Goal: Task Accomplishment & Management: Manage account settings

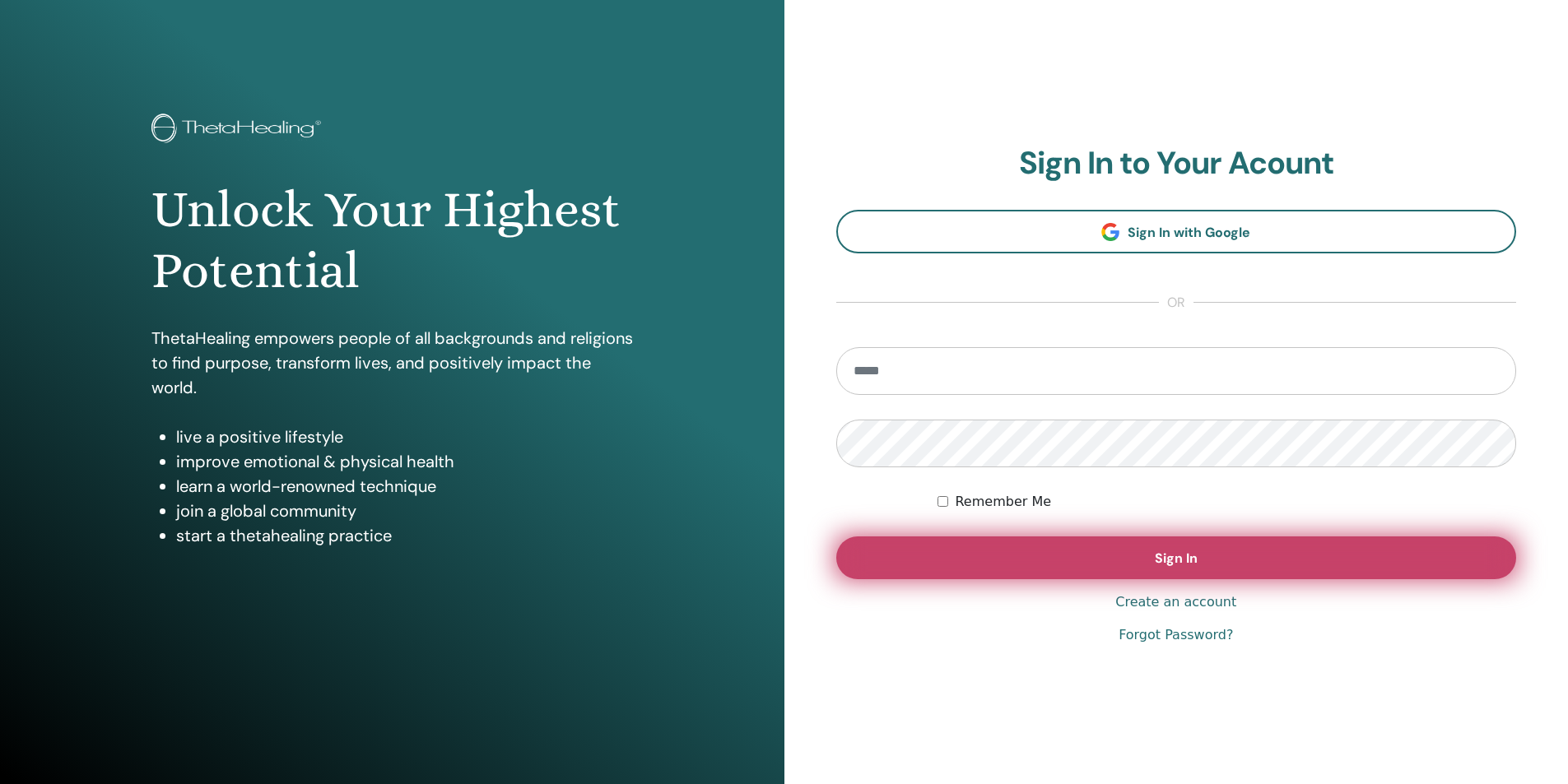
type input "**********"
click at [995, 561] on button "Sign In" at bounding box center [1176, 557] width 681 height 43
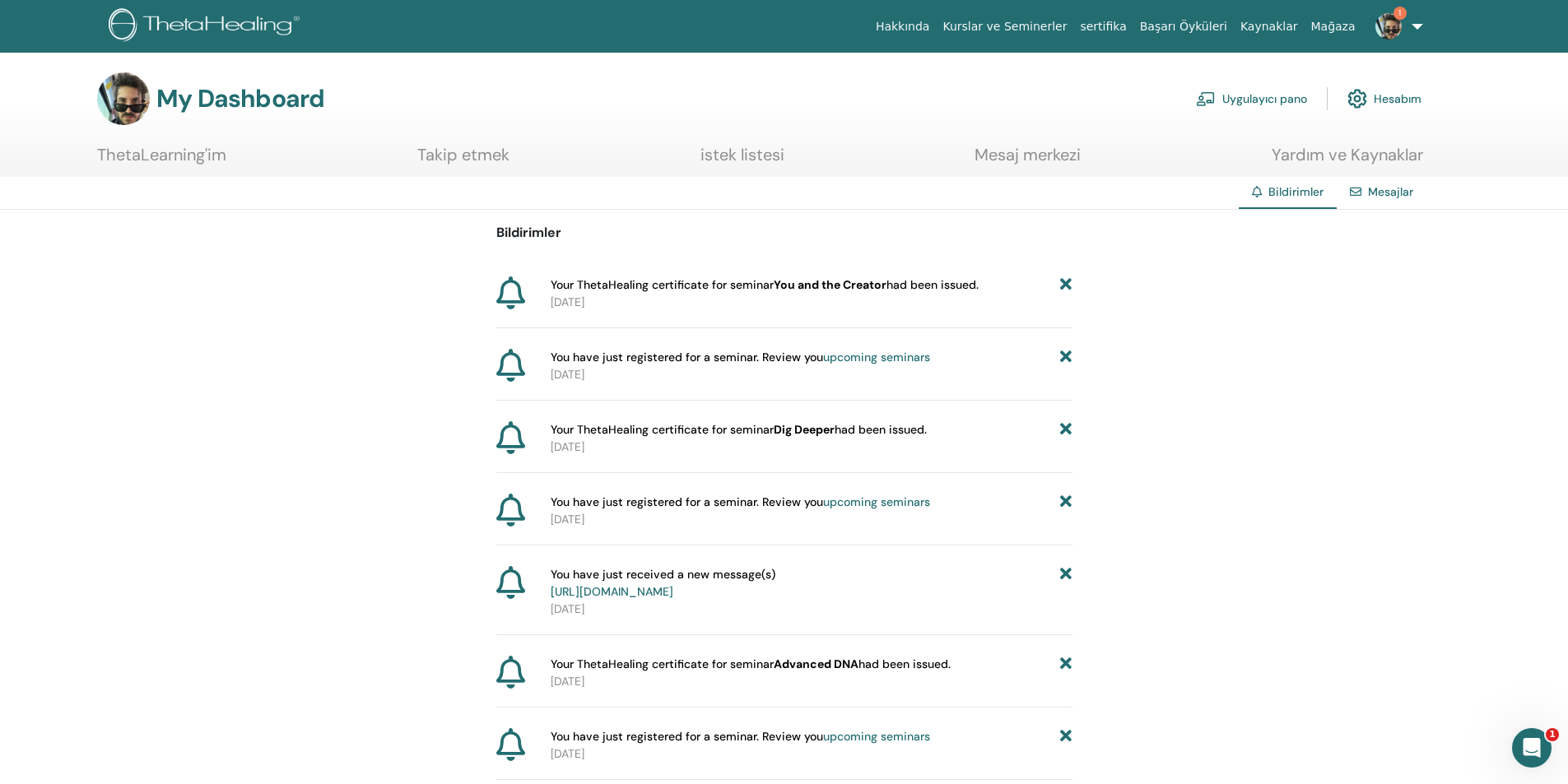
click at [1387, 21] on img at bounding box center [1388, 26] width 27 height 27
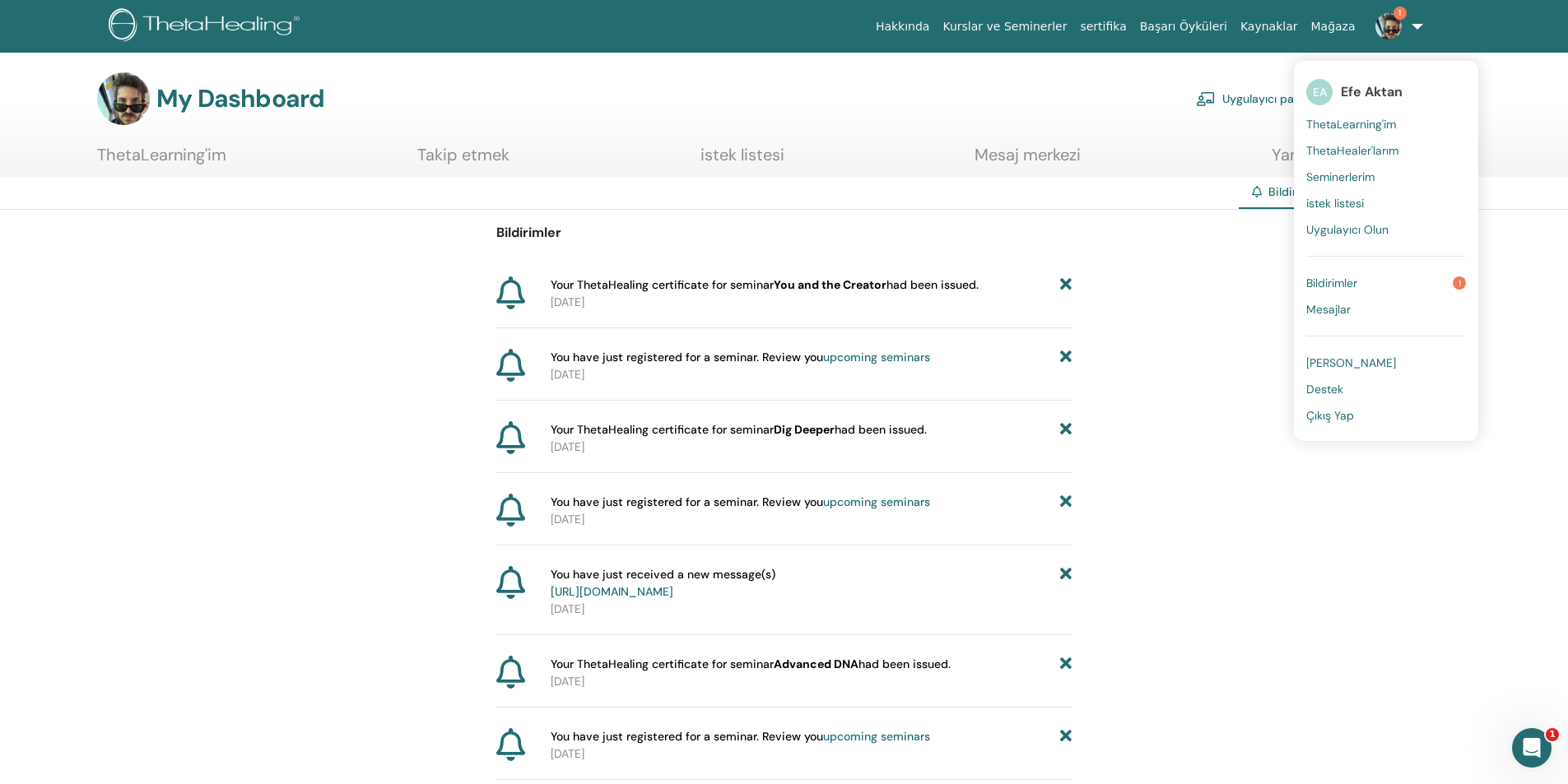
click at [1350, 177] on span "Seminerlerim" at bounding box center [1340, 177] width 69 height 15
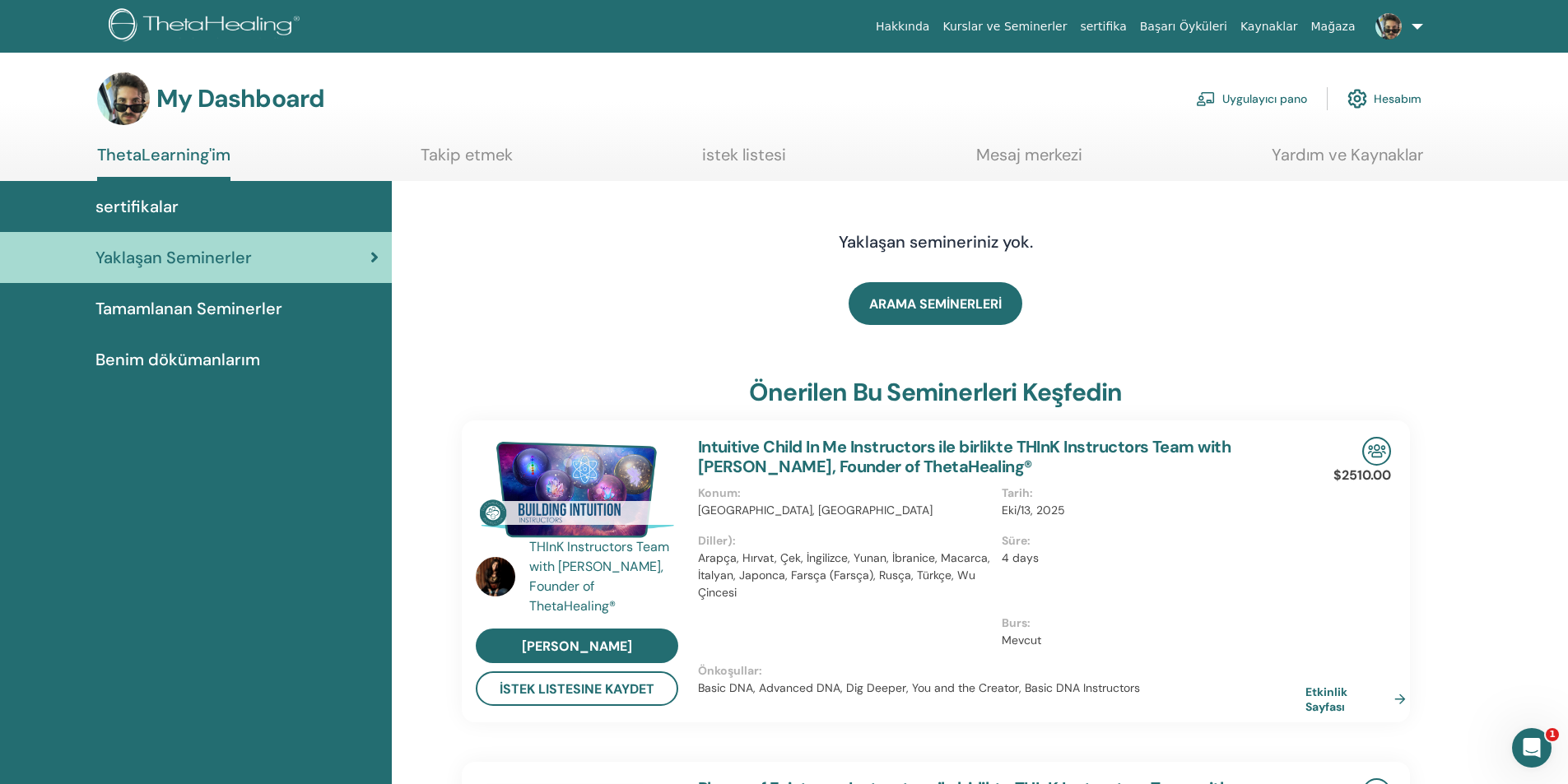
click at [224, 304] on span "Tamamlanan Seminerler" at bounding box center [188, 308] width 187 height 25
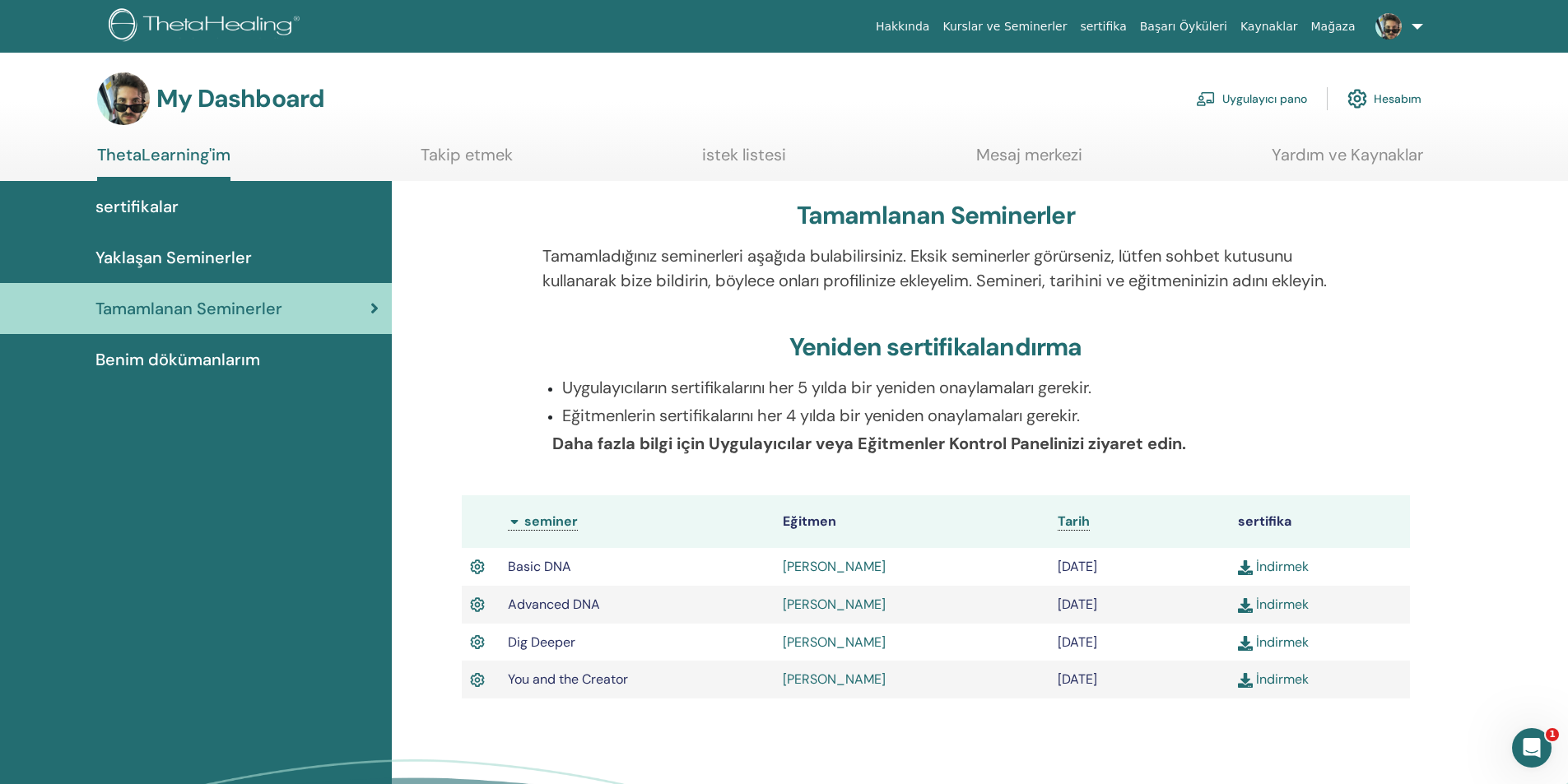
scroll to position [82, 0]
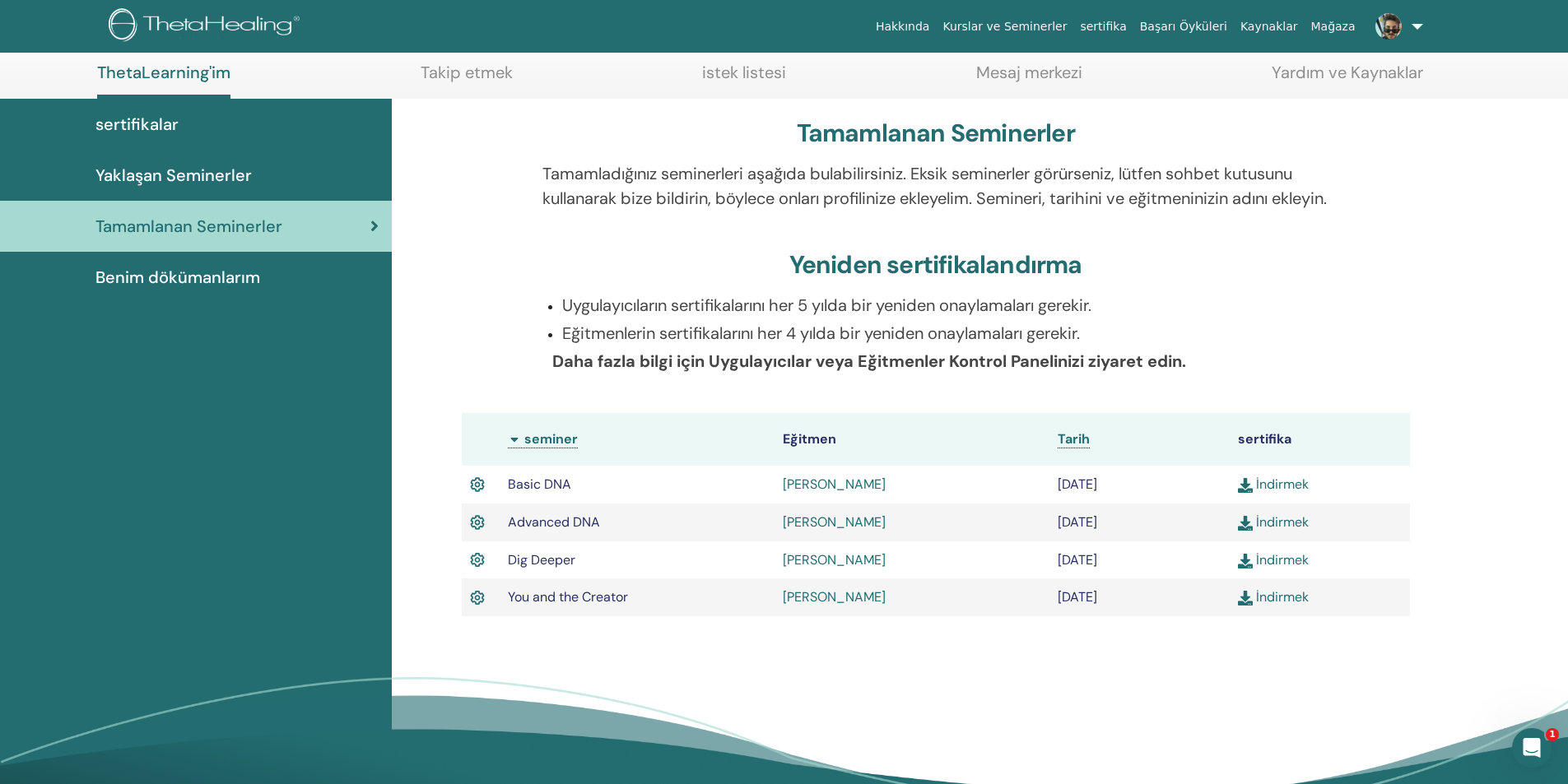
click at [179, 127] on div "sertifikalar" at bounding box center [195, 124] width 365 height 25
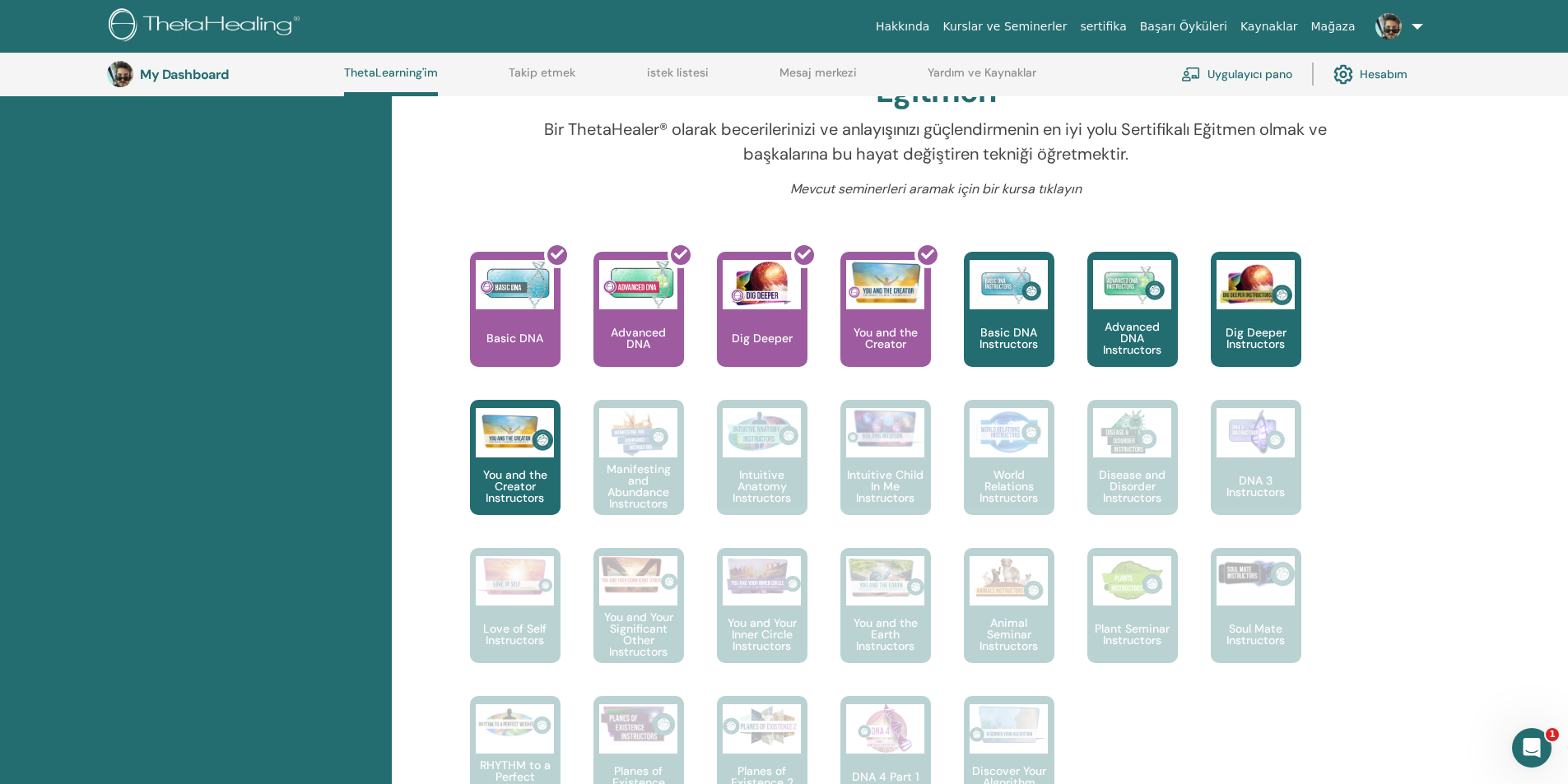
scroll to position [291, 0]
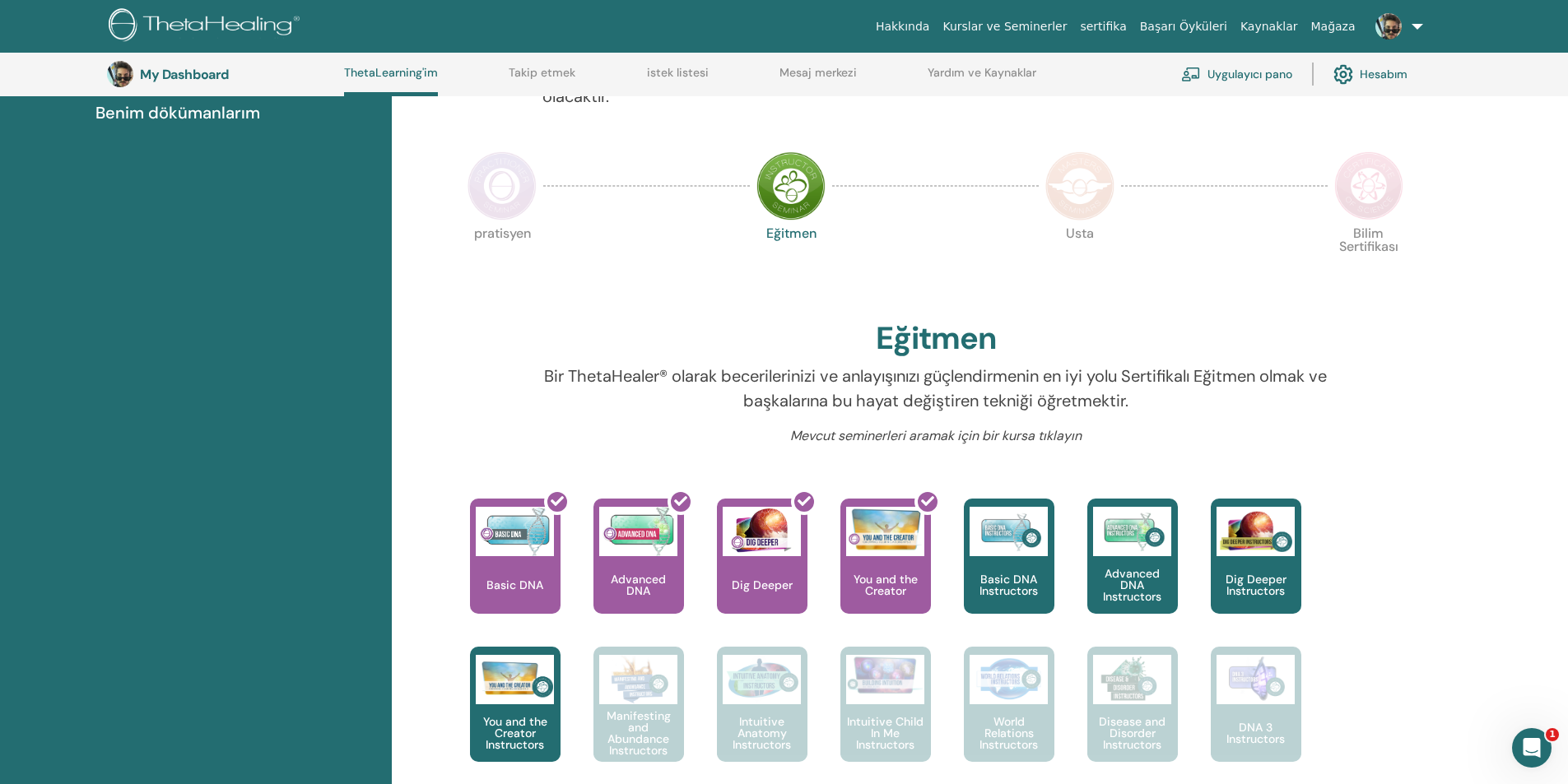
click at [494, 177] on img at bounding box center [502, 187] width 70 height 70
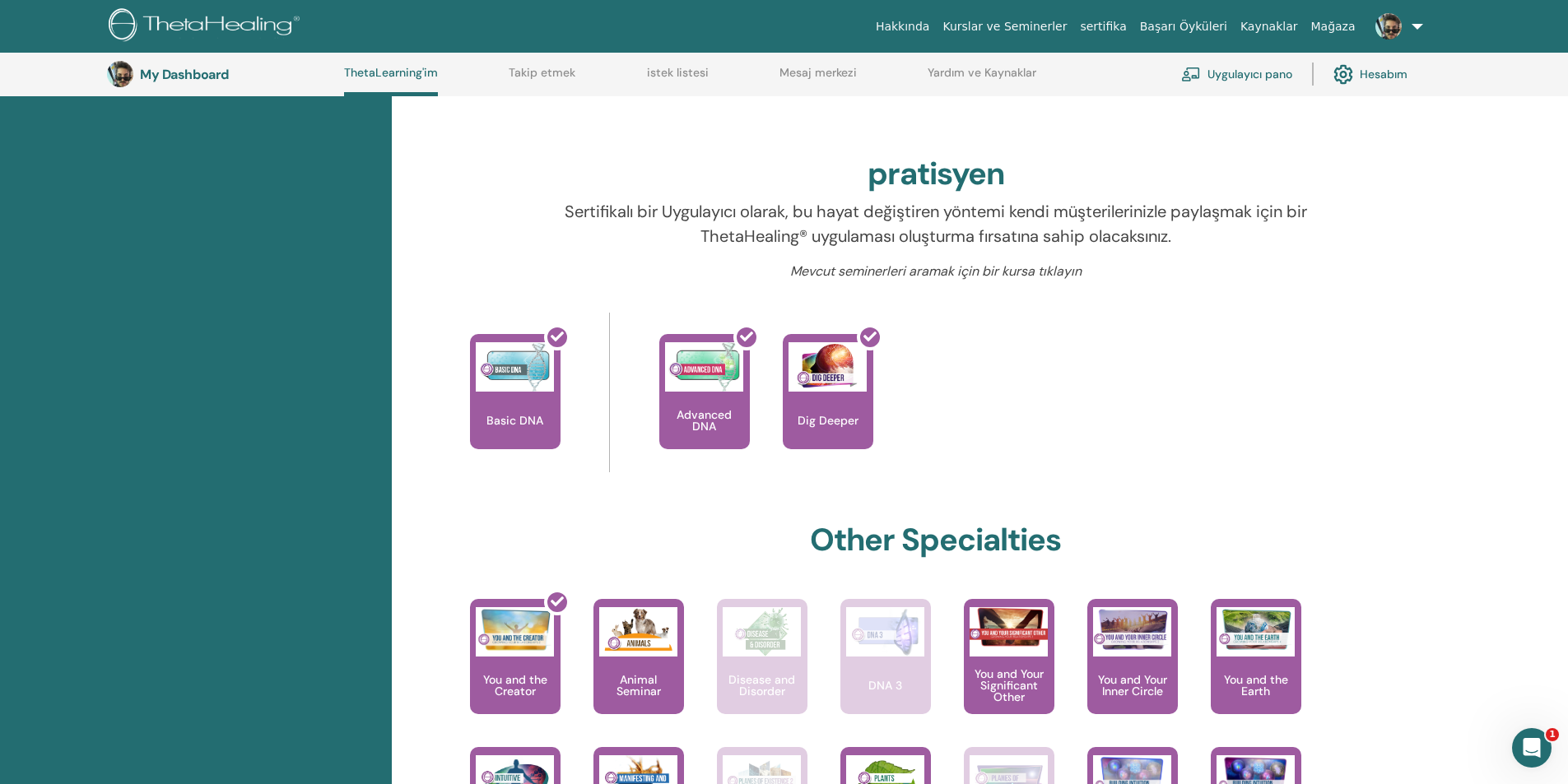
scroll to position [126, 0]
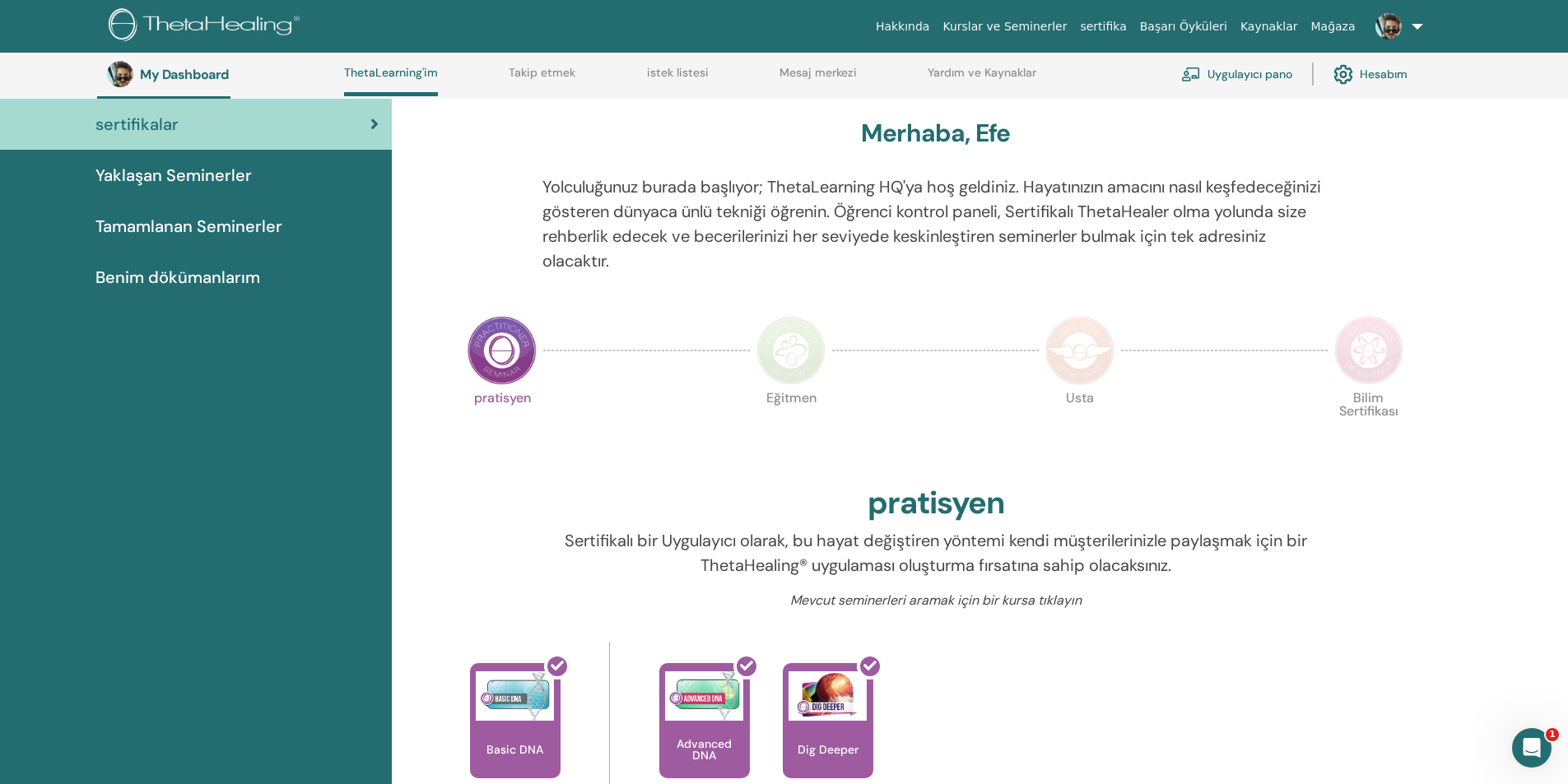
click at [782, 354] on img at bounding box center [791, 350] width 70 height 70
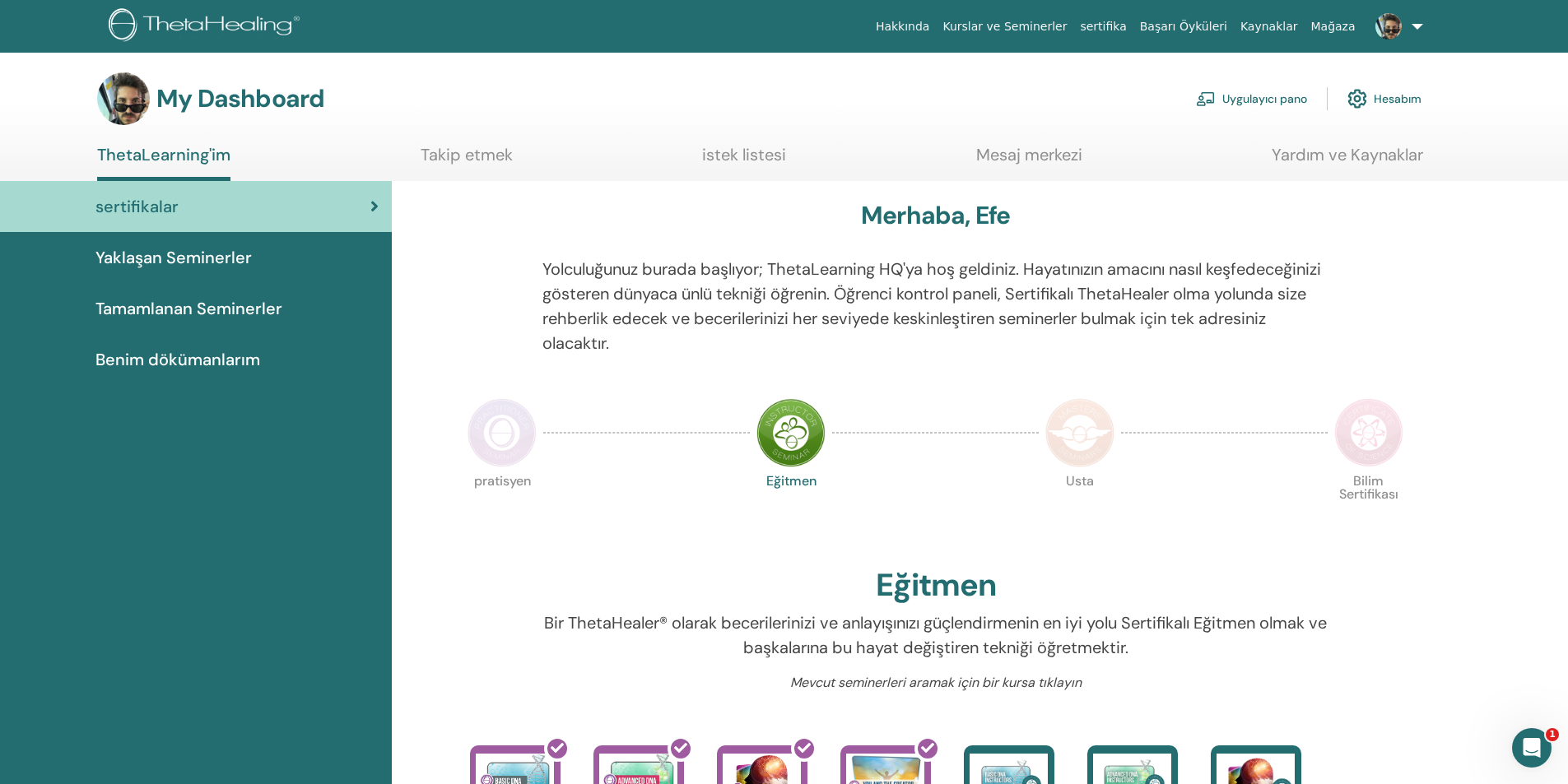
click at [222, 302] on span "Tamamlanan Seminerler" at bounding box center [188, 308] width 187 height 25
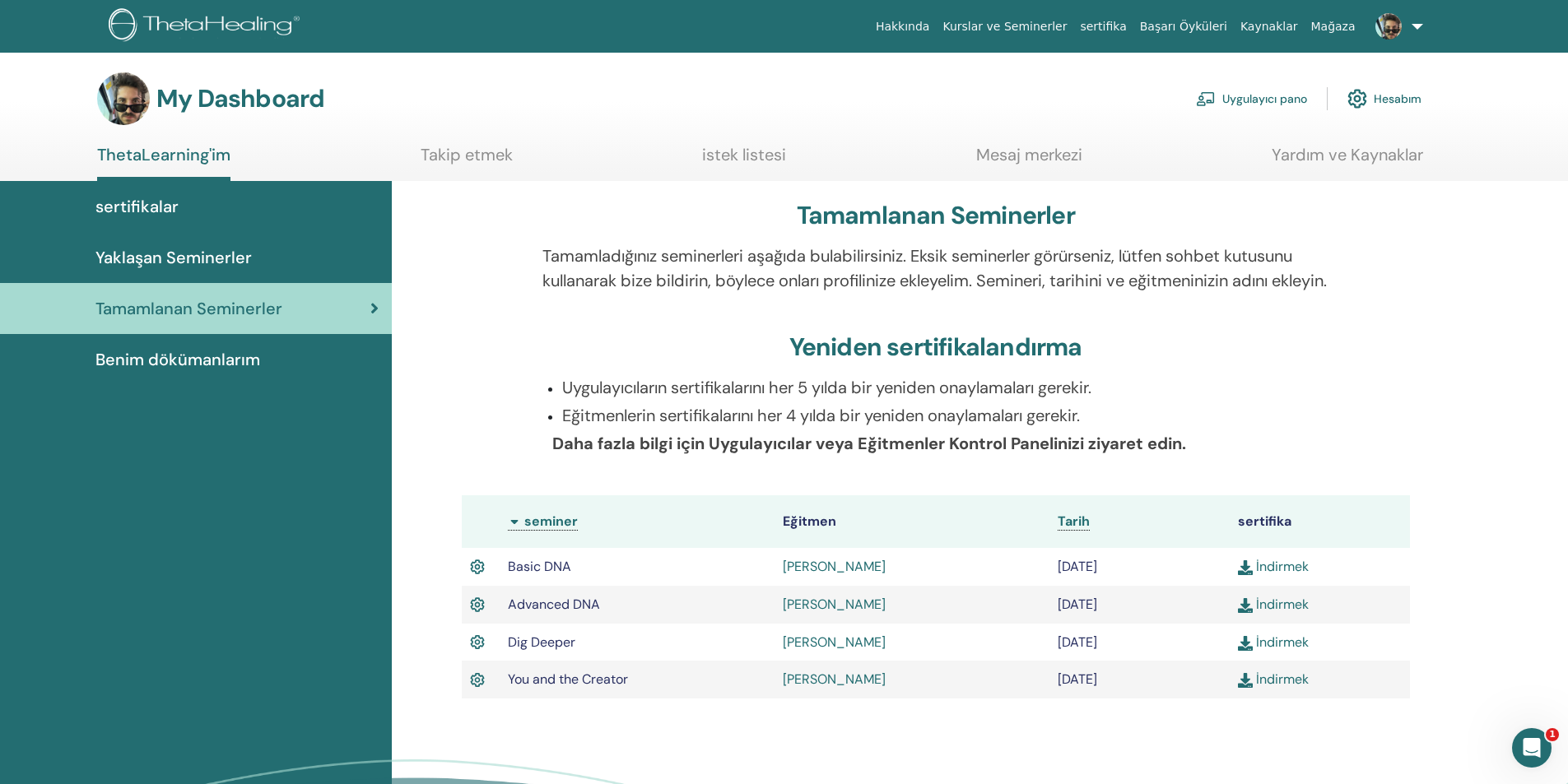
click at [298, 367] on div "Benim dökümanlarım" at bounding box center [195, 360] width 365 height 25
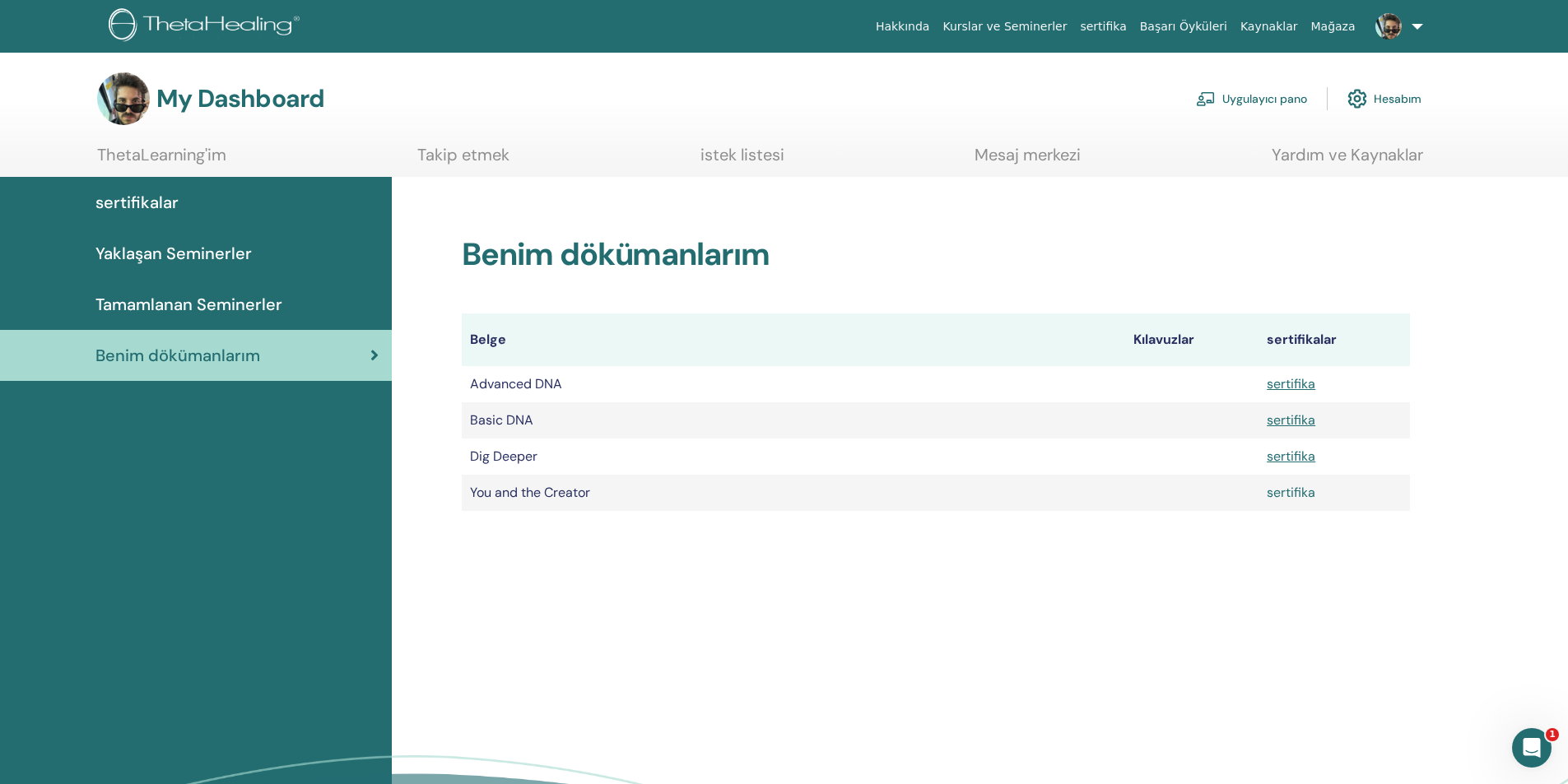
click at [1290, 495] on link "sertifika" at bounding box center [1290, 492] width 48 height 17
click at [1410, 31] on link at bounding box center [1396, 27] width 68 height 53
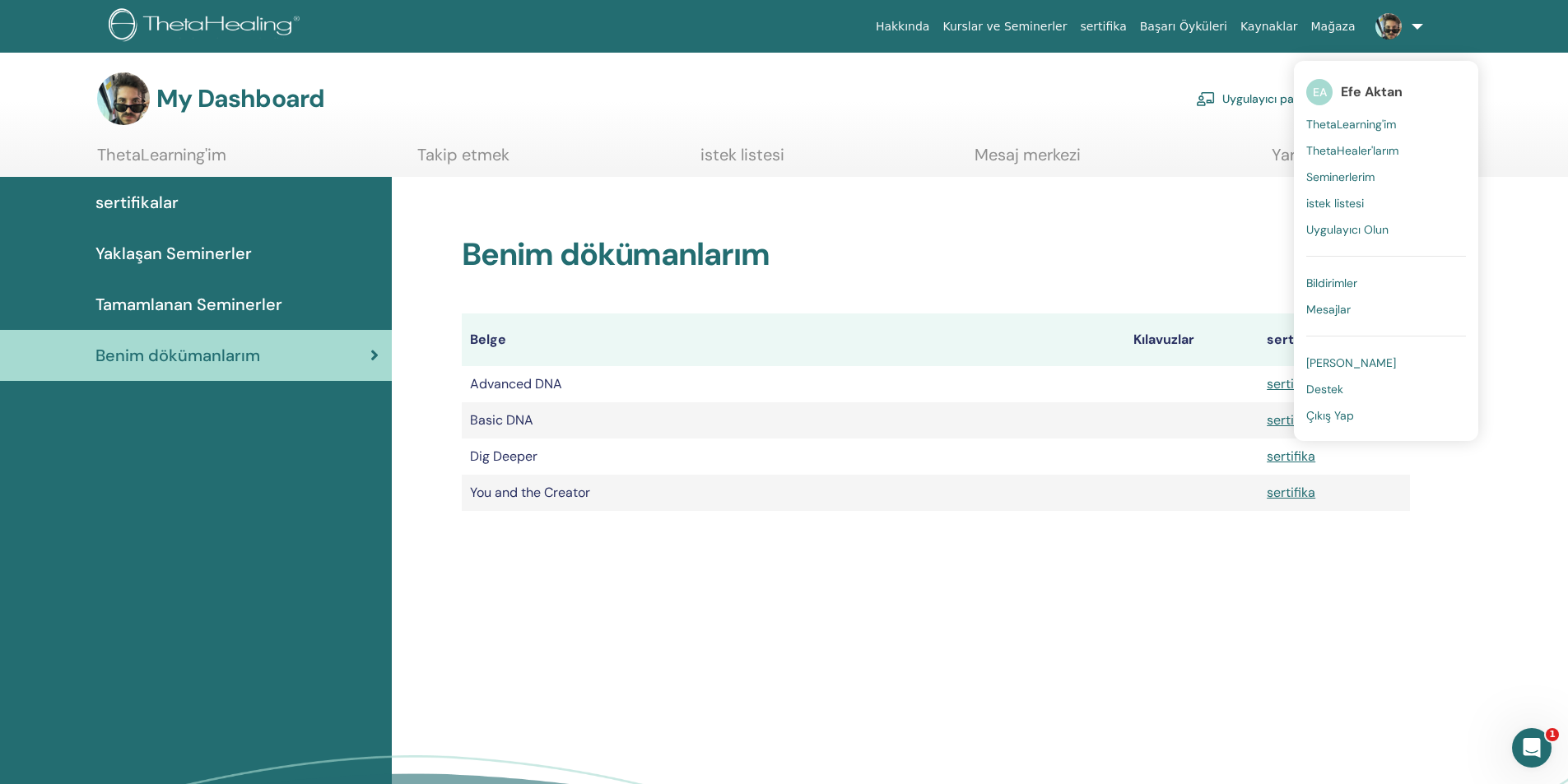
click at [1356, 424] on link "Çıkış Yap" at bounding box center [1386, 415] width 160 height 27
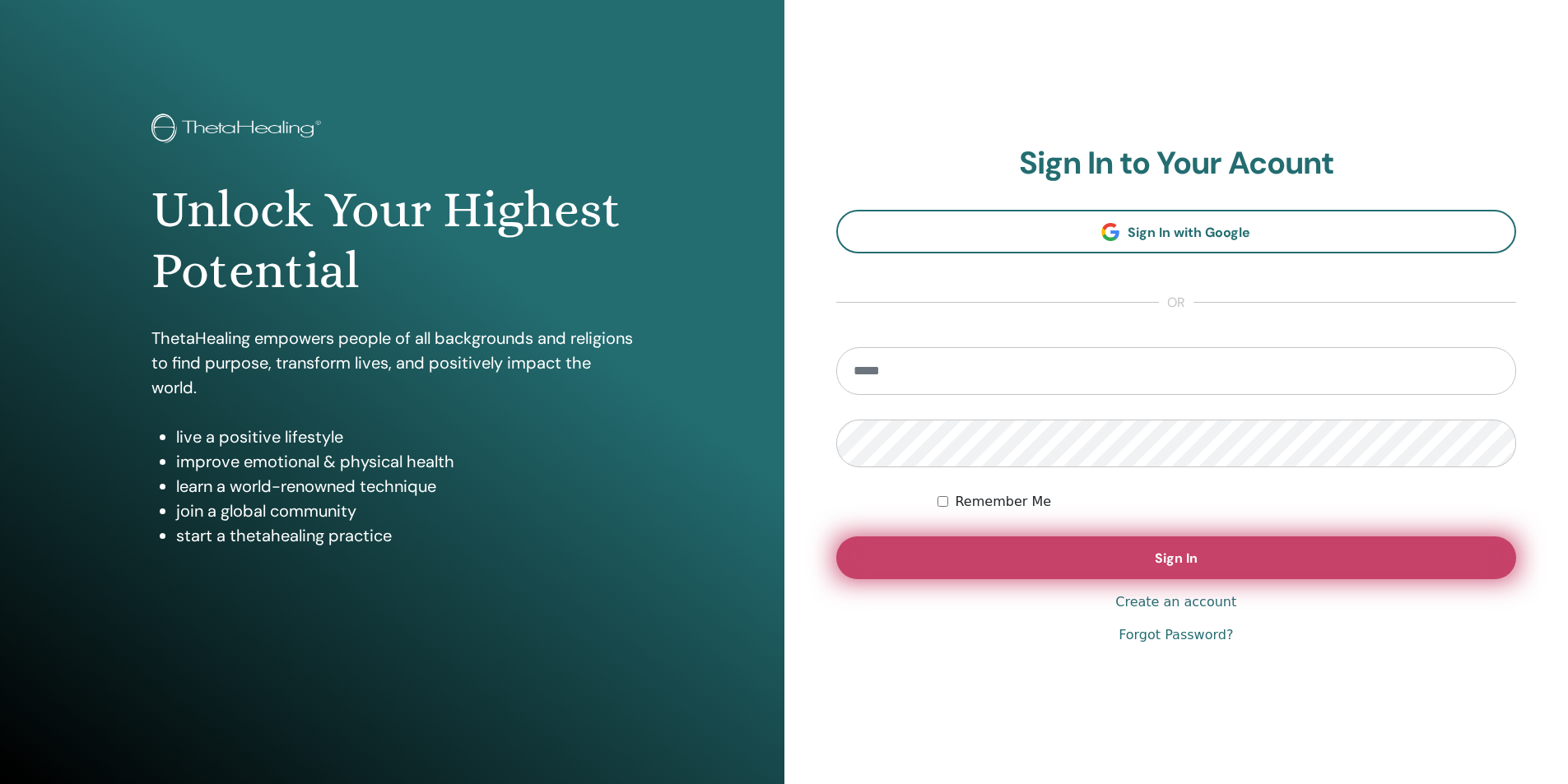
type input "**********"
click at [1054, 571] on button "Sign In" at bounding box center [1176, 557] width 681 height 43
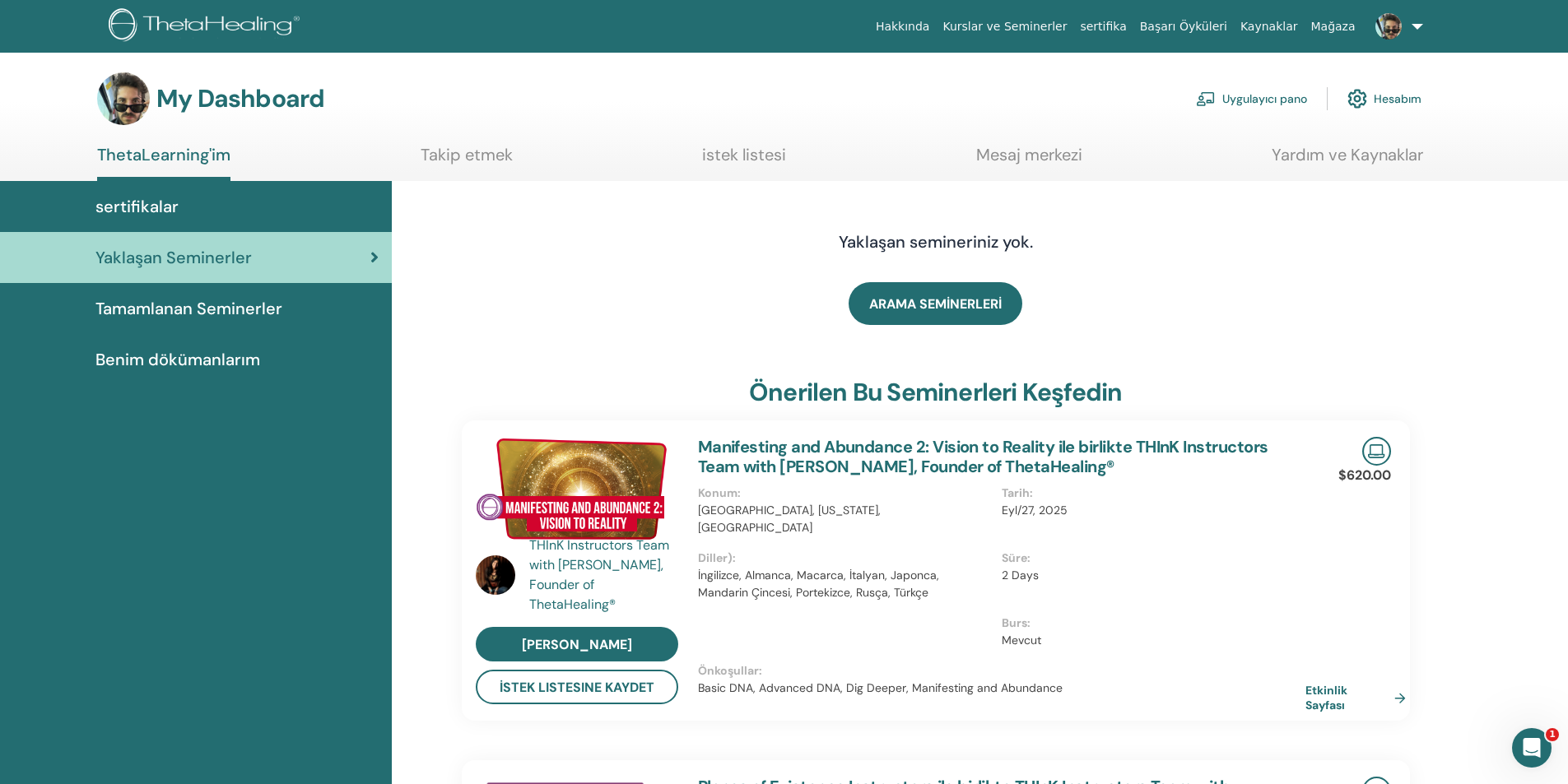
click at [223, 366] on span "Benim dökümanlarım" at bounding box center [177, 360] width 165 height 25
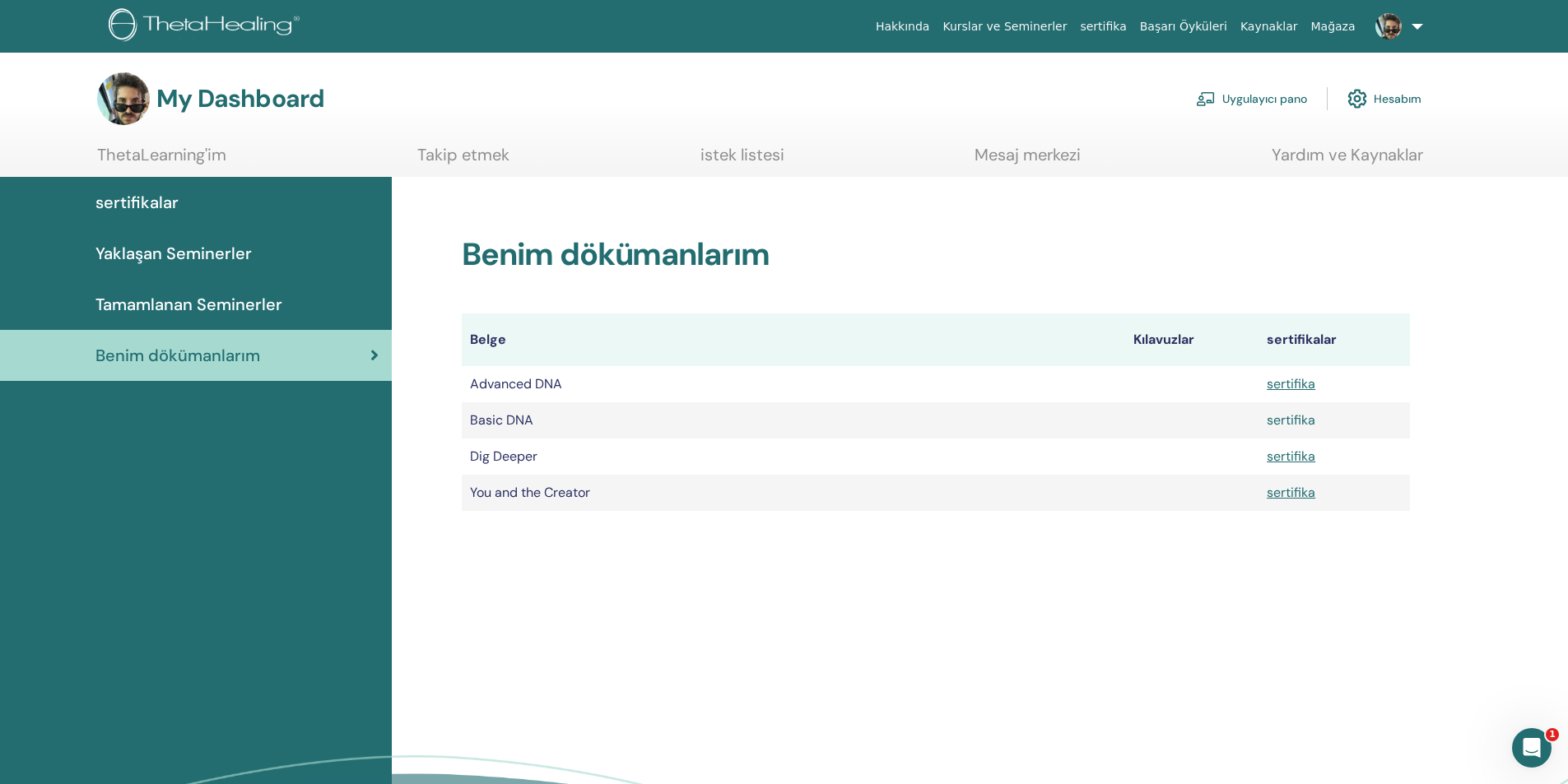
click at [1296, 421] on link "sertifika" at bounding box center [1290, 420] width 48 height 17
click at [1289, 381] on link "sertifika" at bounding box center [1290, 383] width 48 height 17
click at [1291, 460] on link "sertifika" at bounding box center [1290, 456] width 48 height 17
click at [1405, 23] on span at bounding box center [1388, 26] width 39 height 13
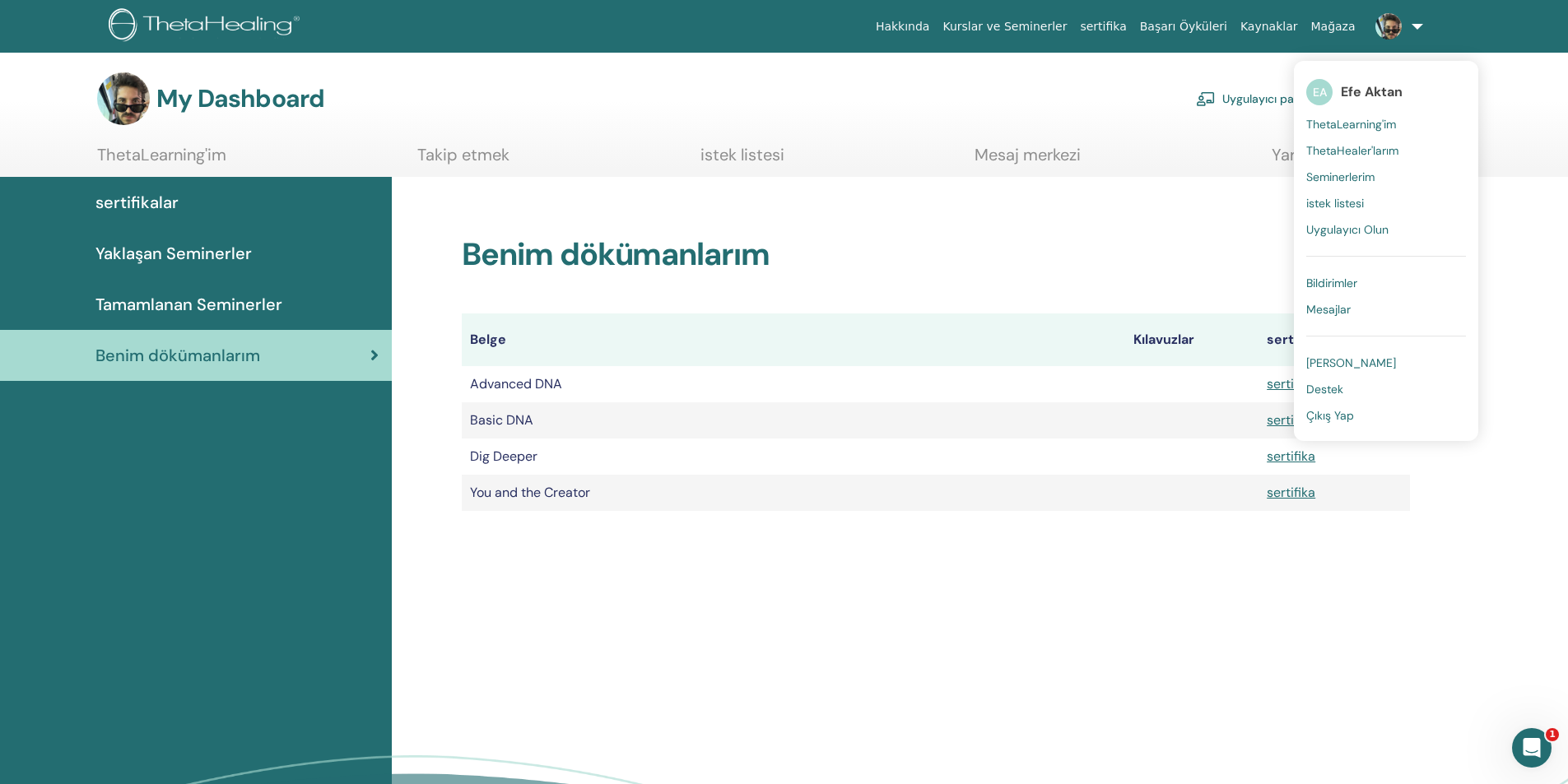
click at [1344, 414] on span "Çıkış Yap" at bounding box center [1330, 415] width 48 height 15
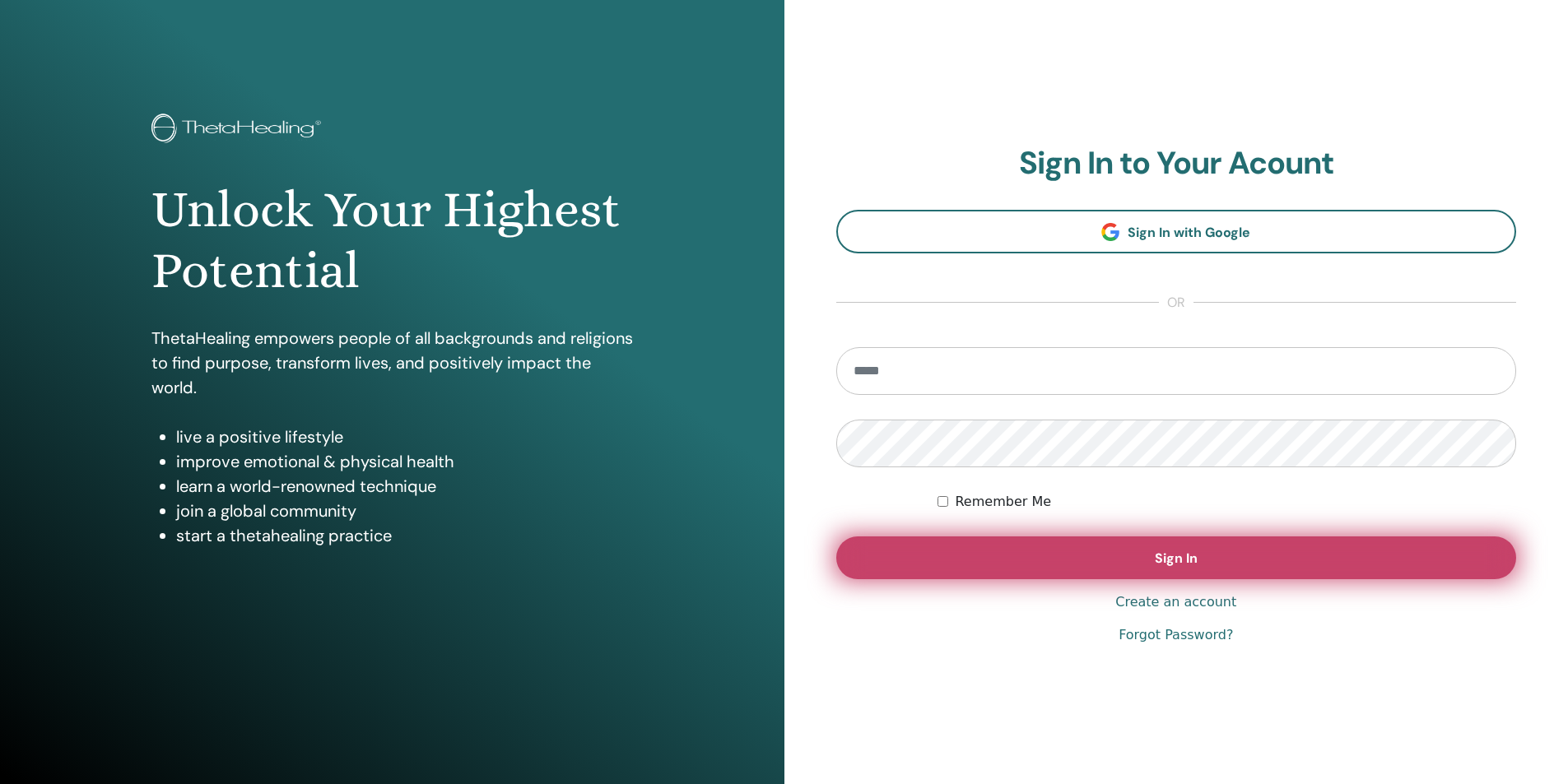
type input "**********"
click at [1092, 568] on button "Sign In" at bounding box center [1176, 557] width 681 height 43
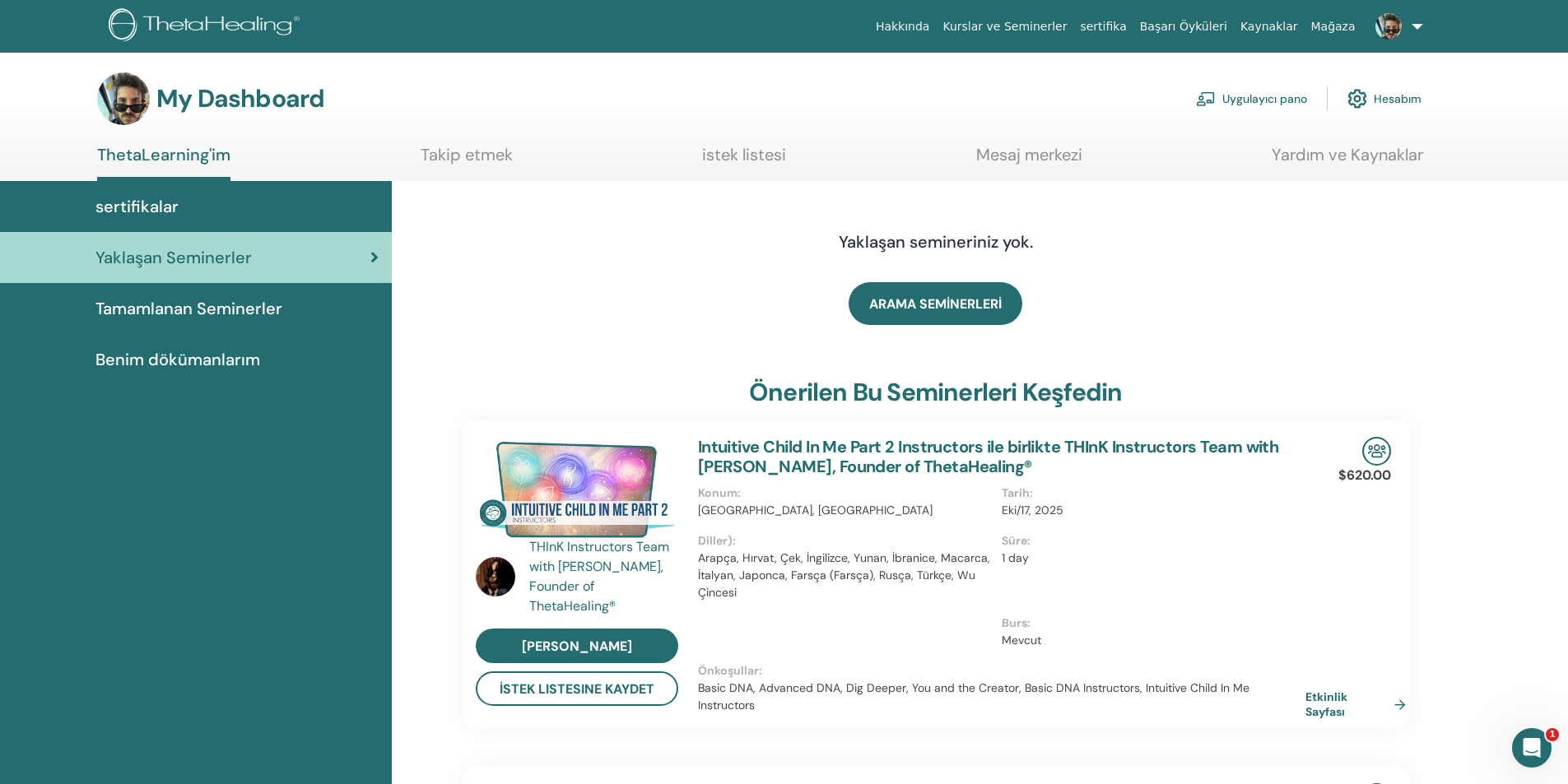
click at [209, 317] on span "Tamamlanan Seminerler" at bounding box center [188, 308] width 187 height 25
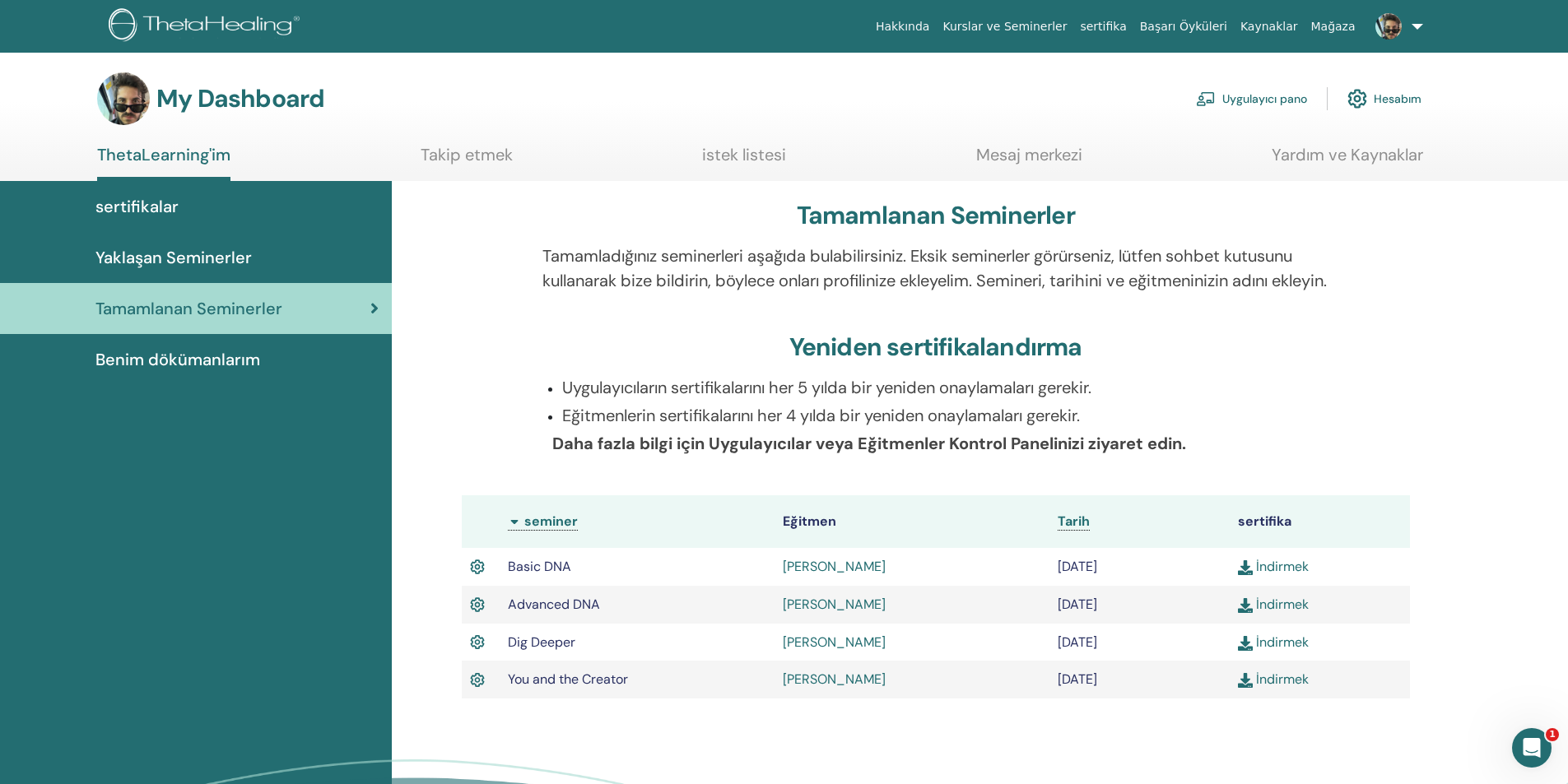
click at [221, 258] on span "Yaklaşan Seminerler" at bounding box center [173, 257] width 156 height 25
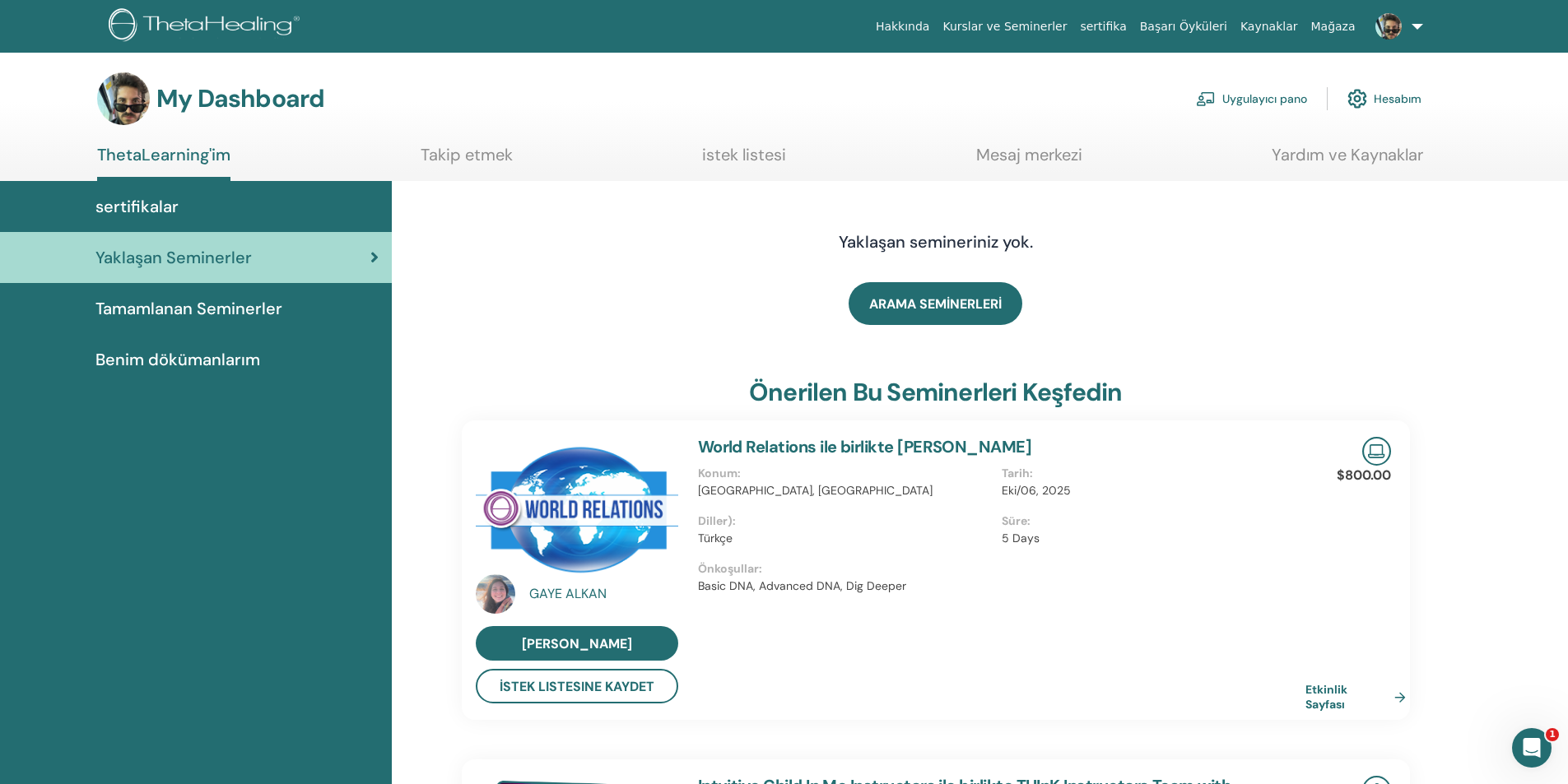
click at [187, 306] on span "Tamamlanan Seminerler" at bounding box center [188, 308] width 187 height 25
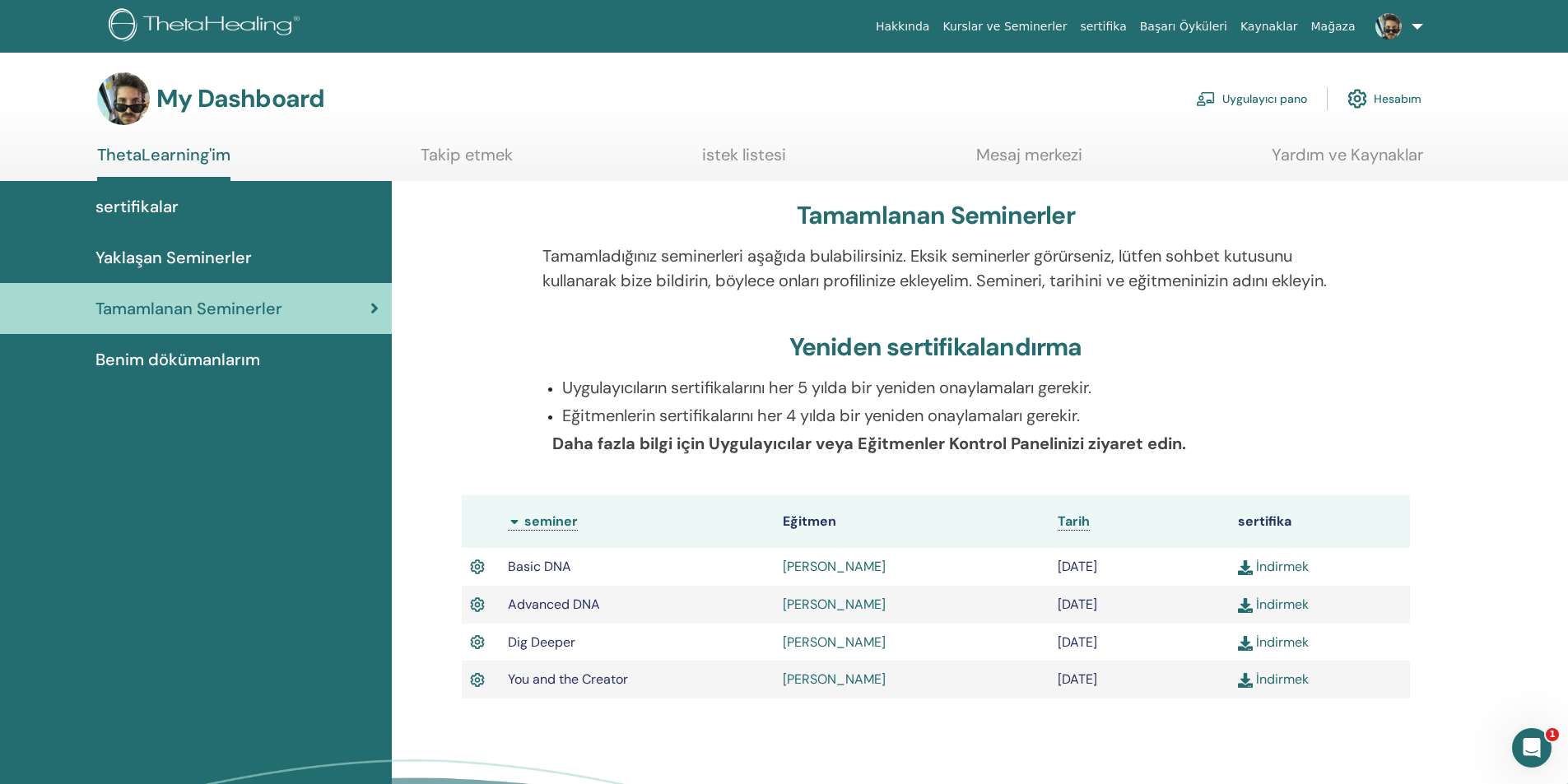
click at [1069, 148] on link "Mesaj merkezi" at bounding box center [1029, 160] width 106 height 32
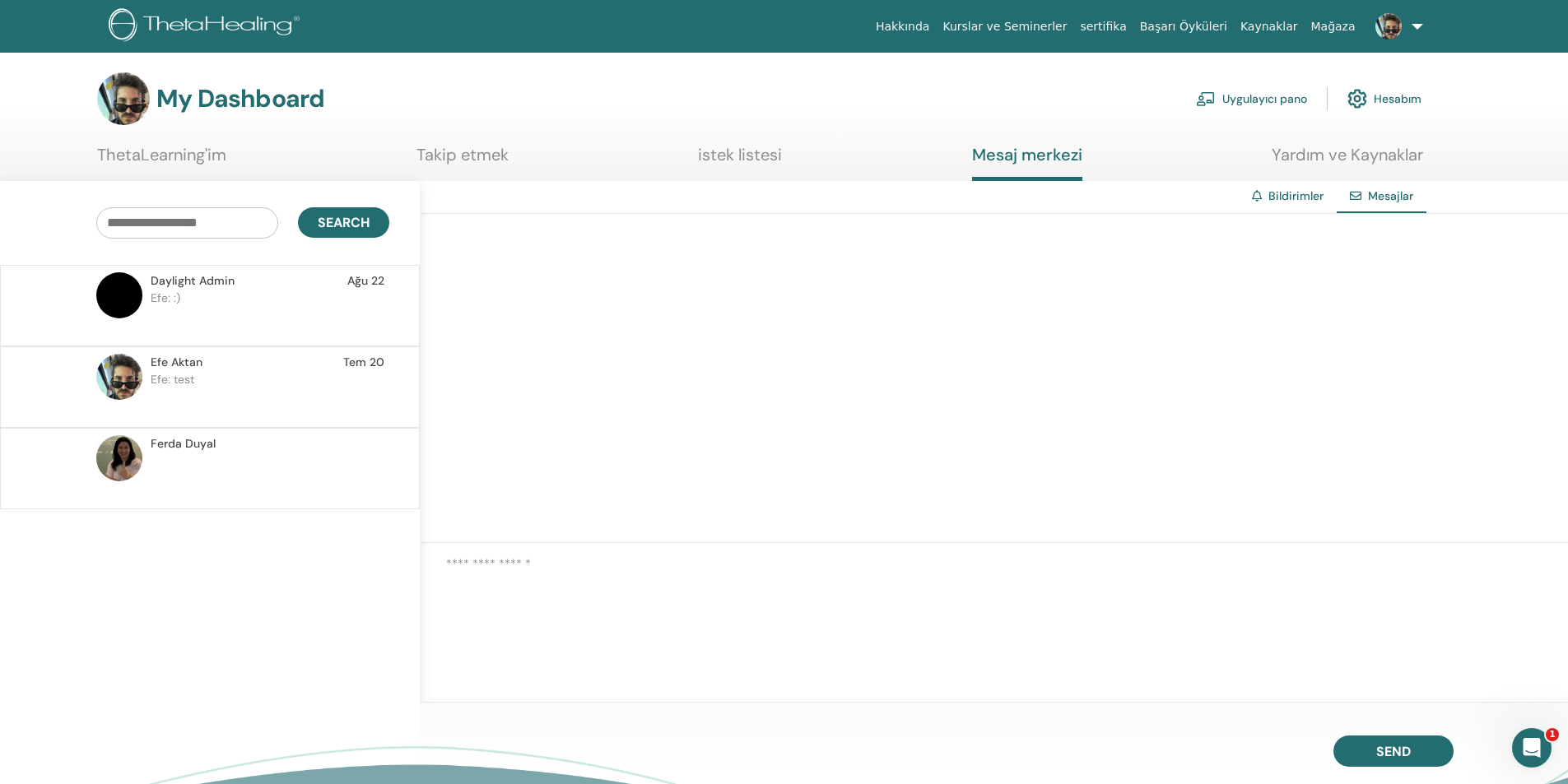
click at [302, 306] on p "Efe: :)" at bounding box center [270, 315] width 239 height 49
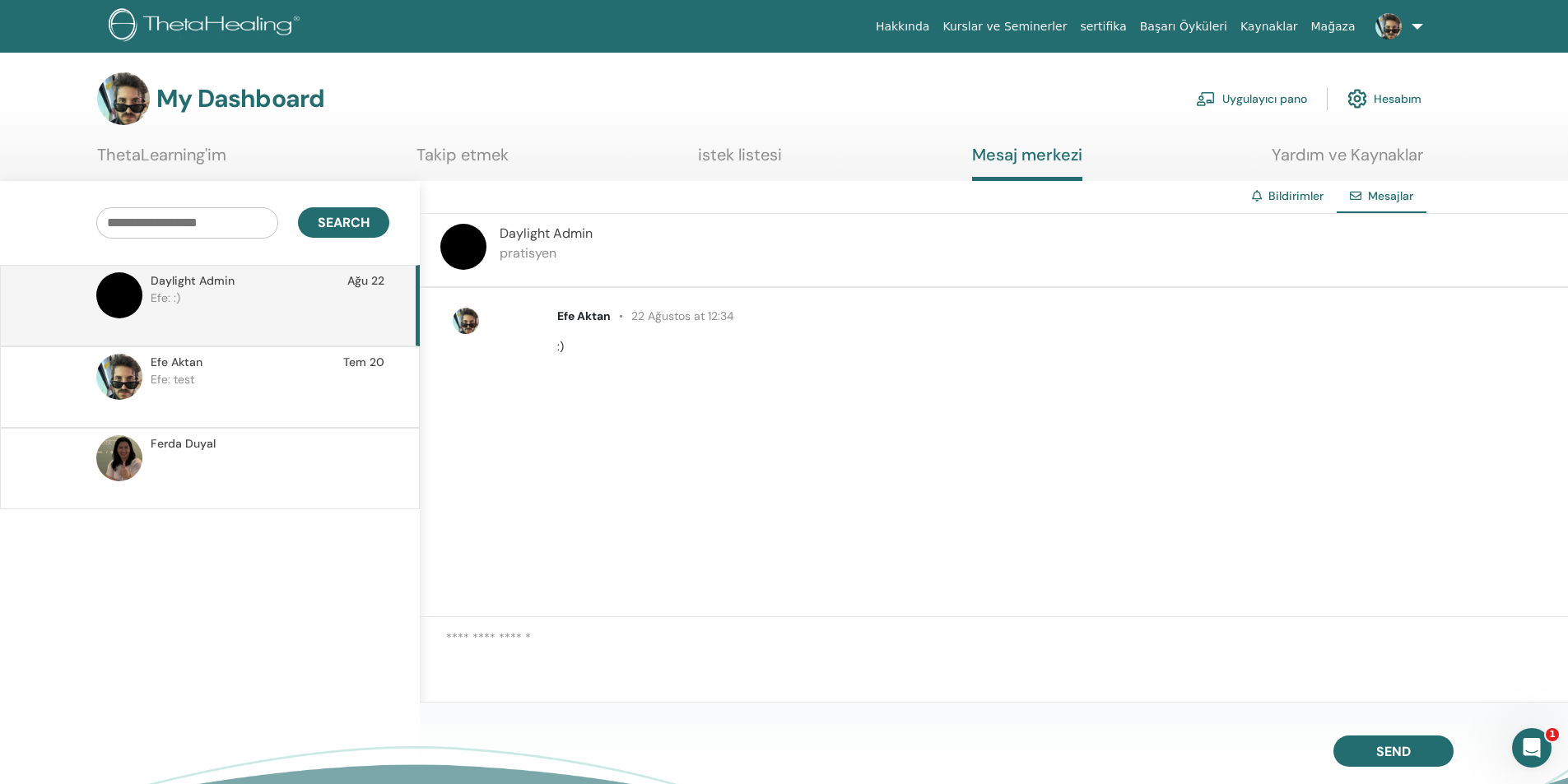
click at [306, 382] on p "Efe: test" at bounding box center [270, 396] width 239 height 49
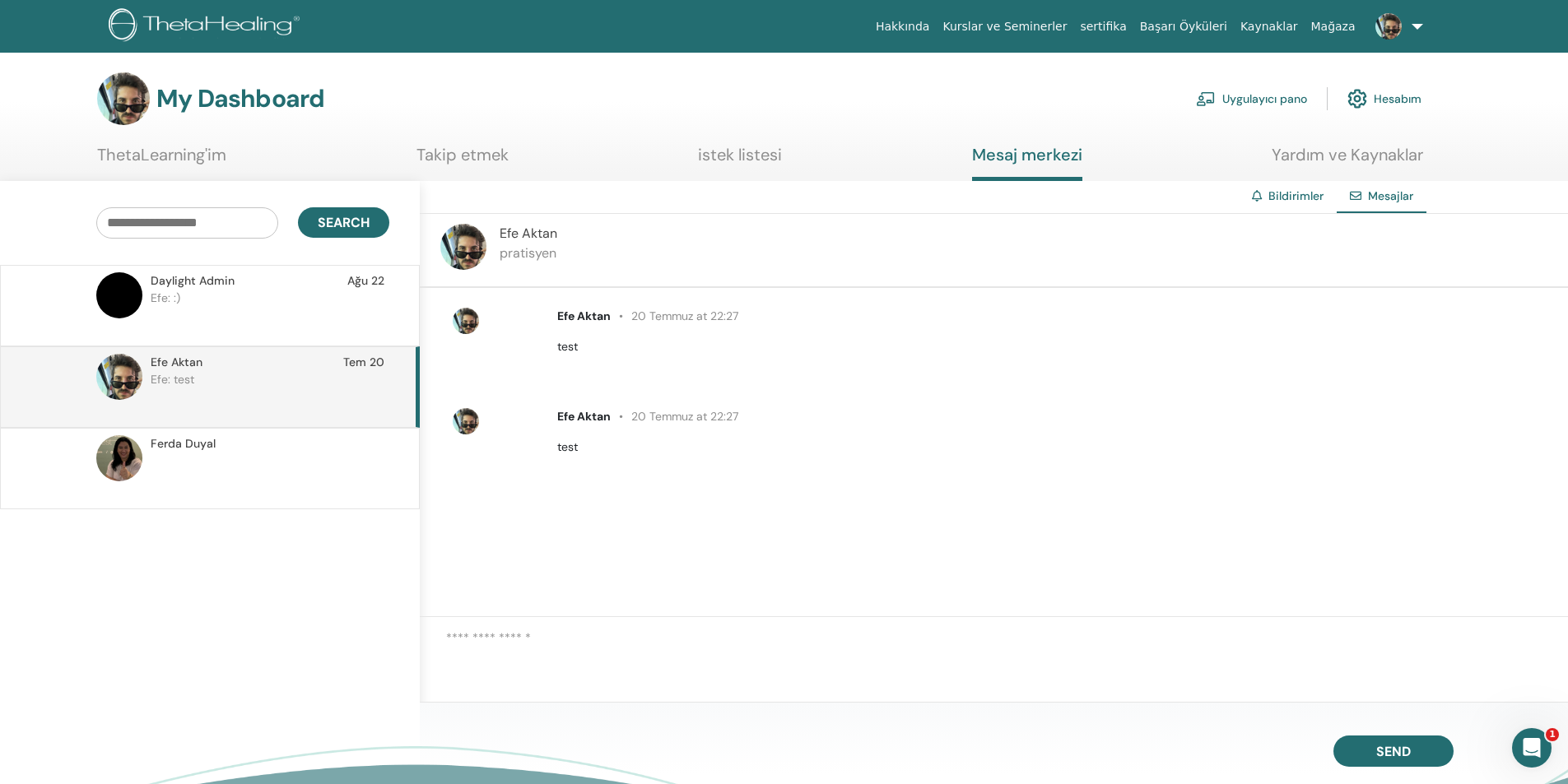
click at [284, 471] on p at bounding box center [270, 478] width 239 height 49
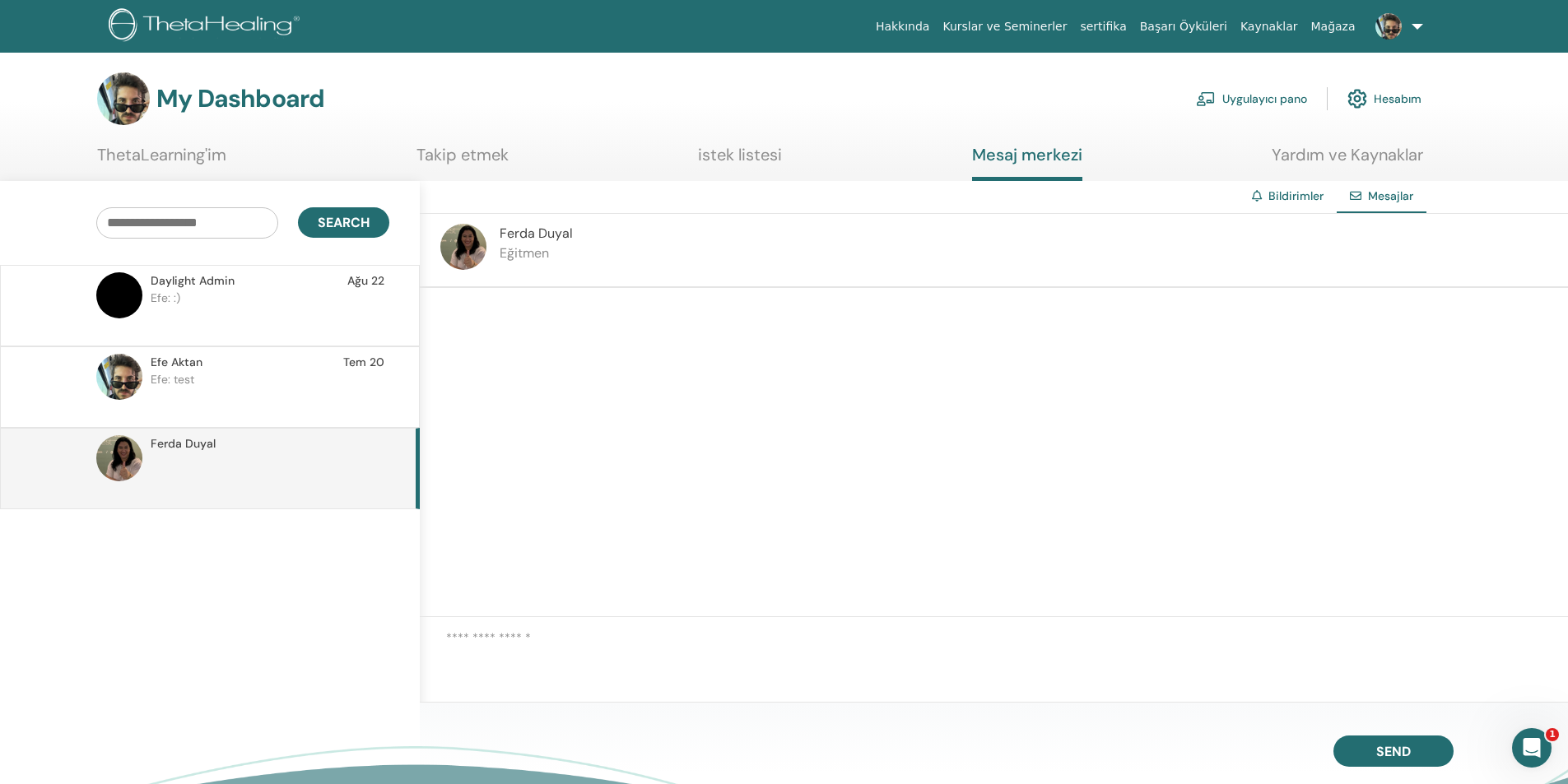
click at [306, 322] on p "Efe: :)" at bounding box center [270, 315] width 239 height 49
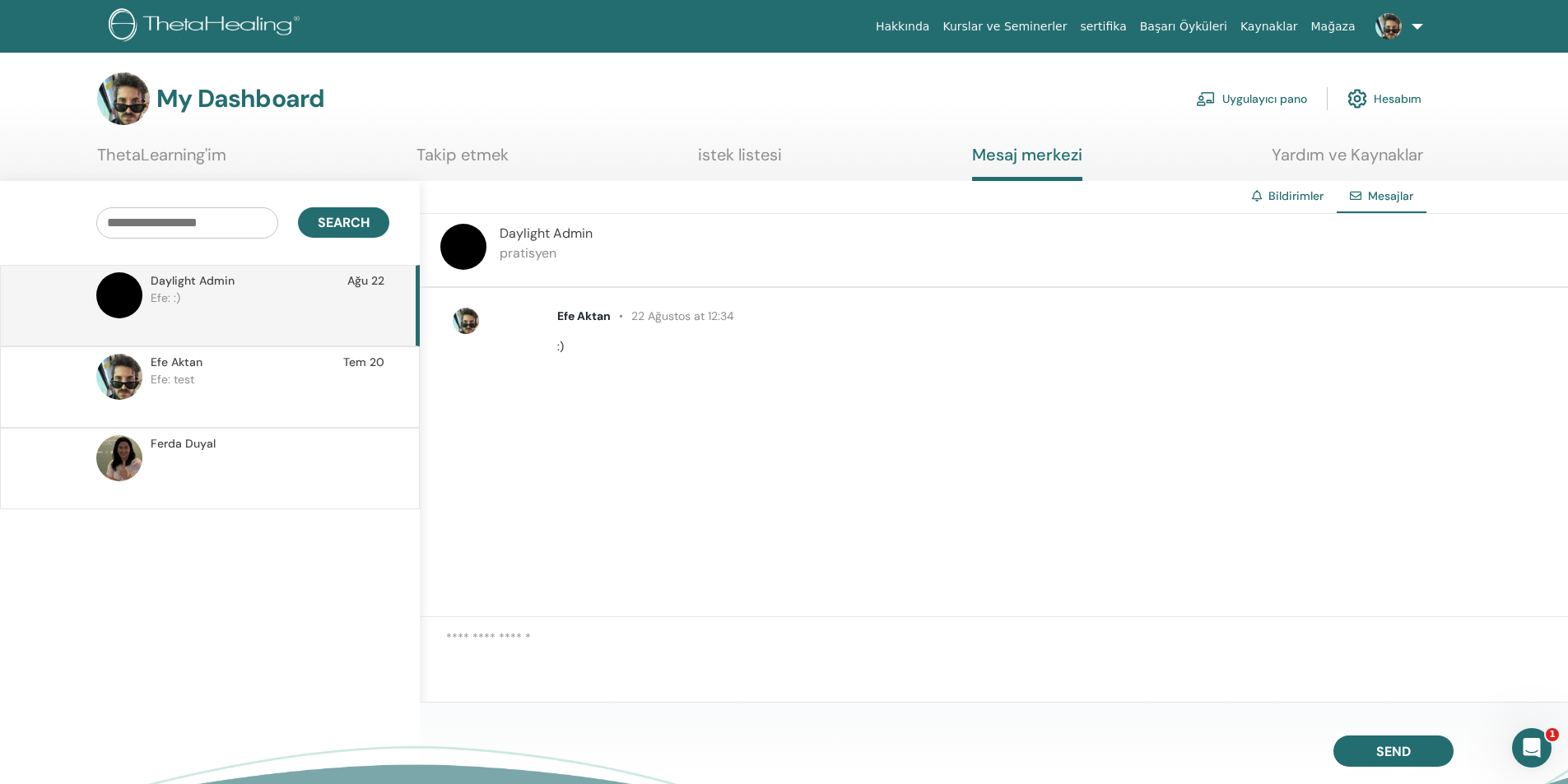
click at [300, 364] on div "Efe Aktan Tem 20" at bounding box center [267, 362] width 233 height 17
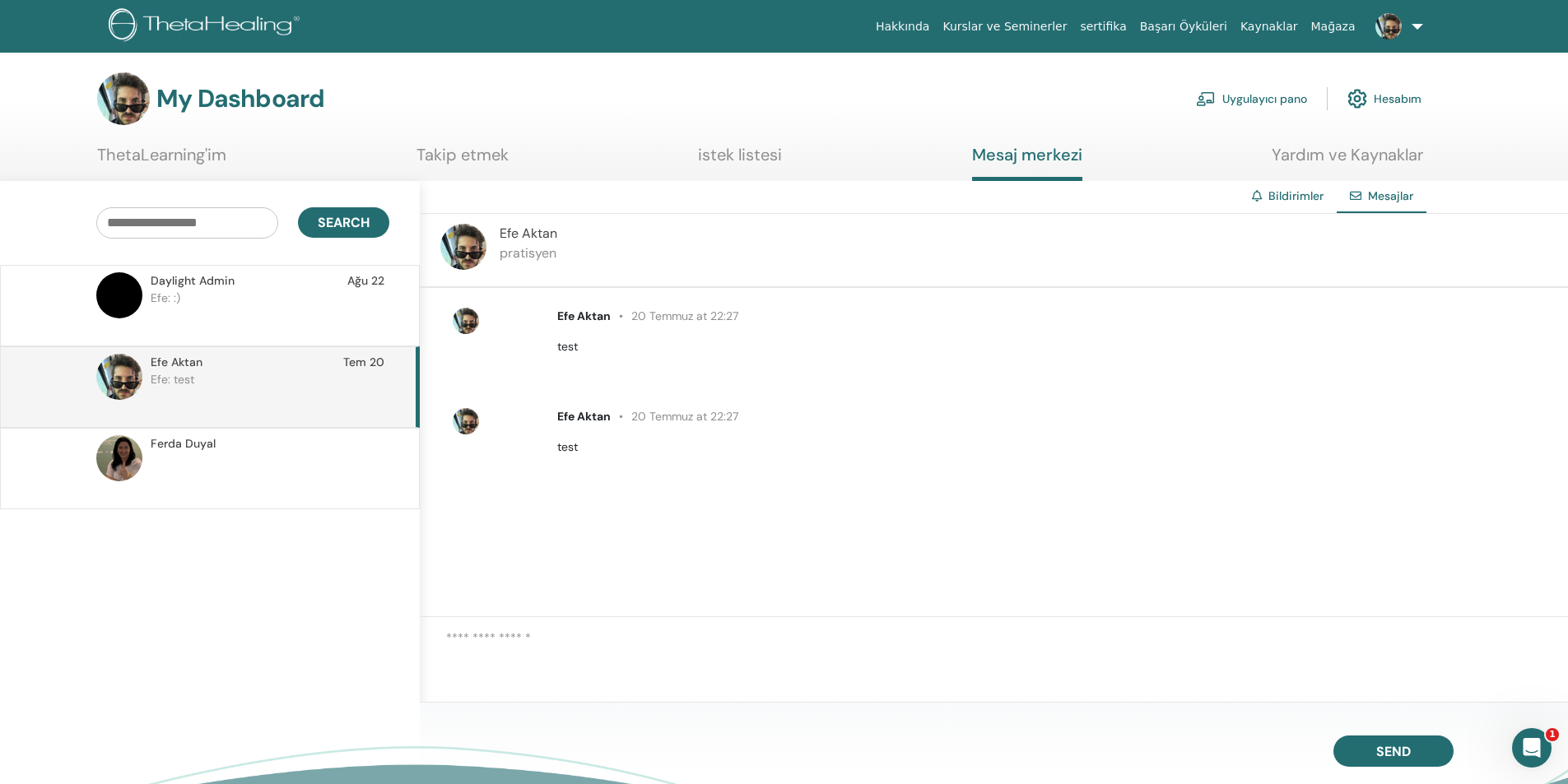
click at [222, 156] on link "ThetaLearning'im" at bounding box center [161, 160] width 129 height 32
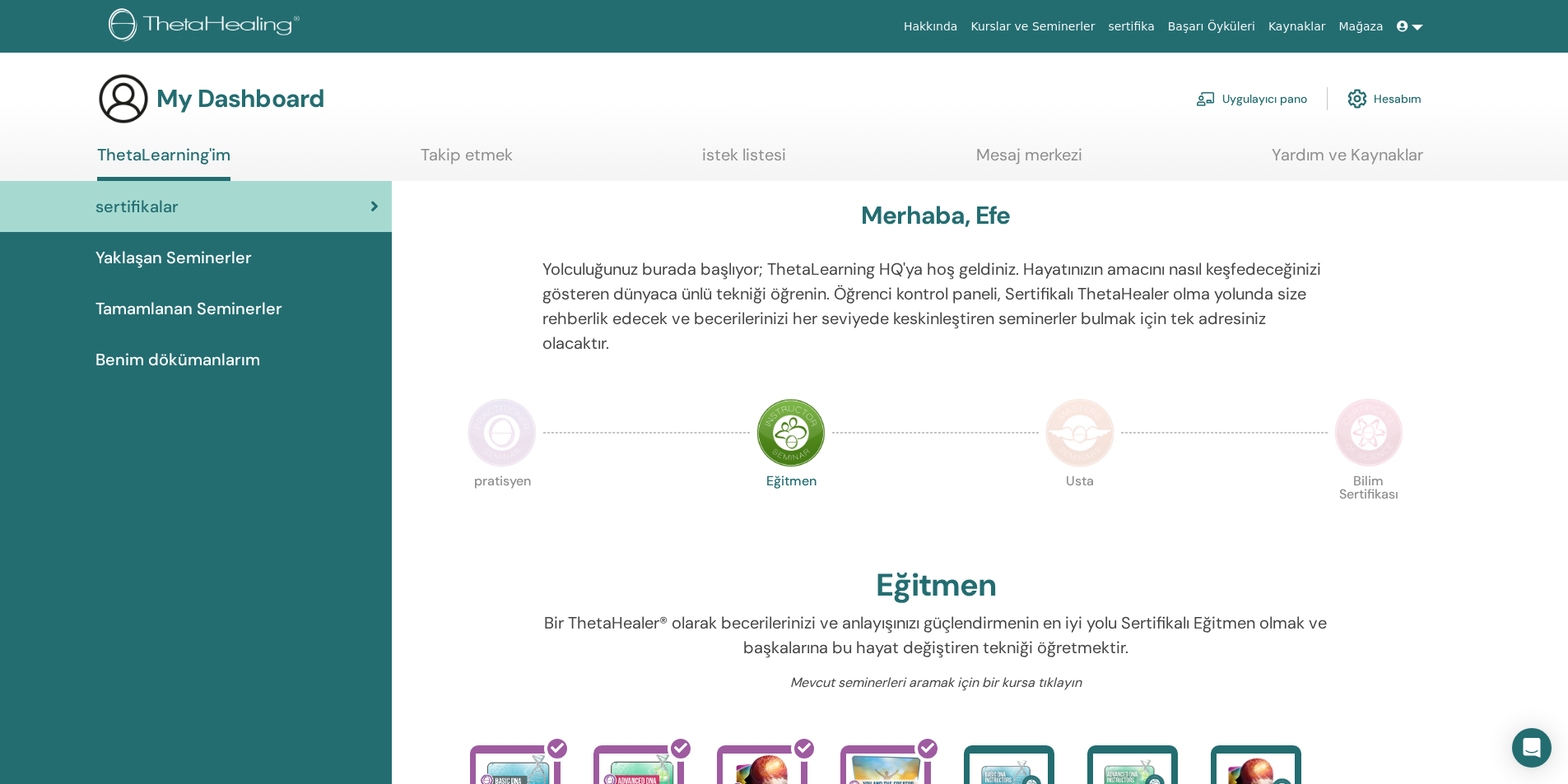
click at [430, 166] on link "Takip etmek" at bounding box center [467, 160] width 92 height 32
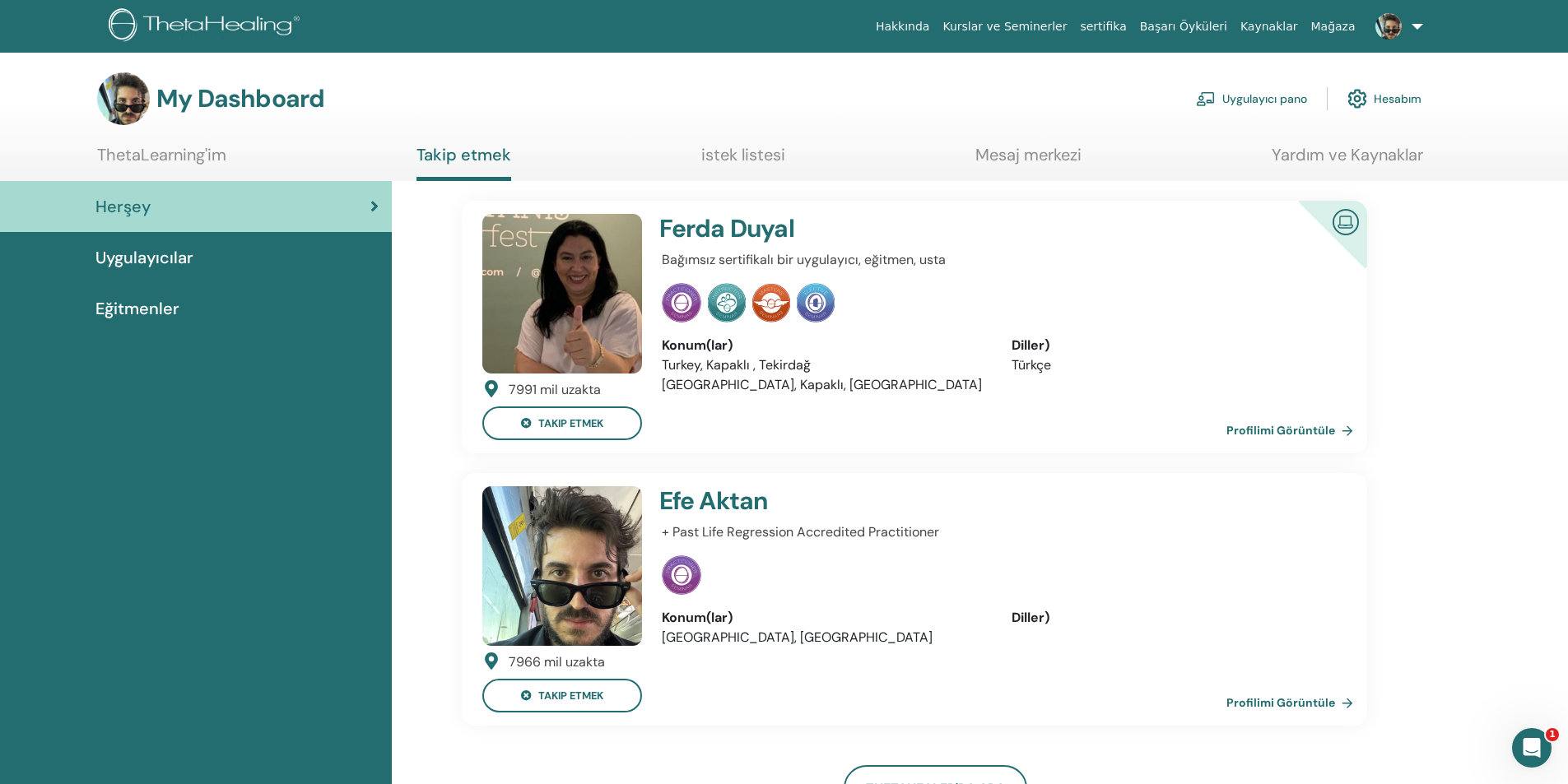
click at [225, 265] on div "Uygulayıcılar" at bounding box center [195, 257] width 365 height 25
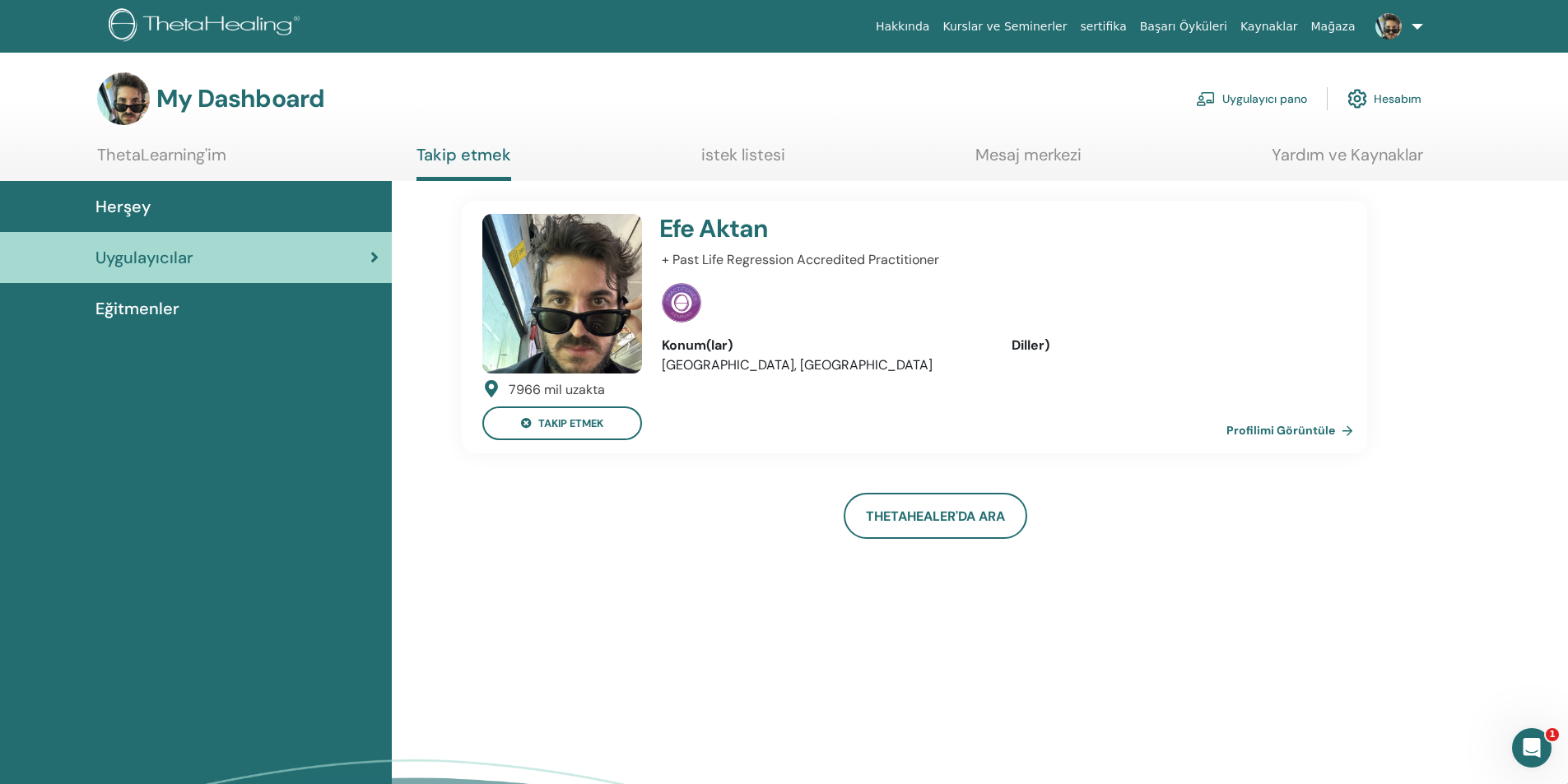
click at [191, 310] on div "Eğitmenler" at bounding box center [195, 308] width 365 height 25
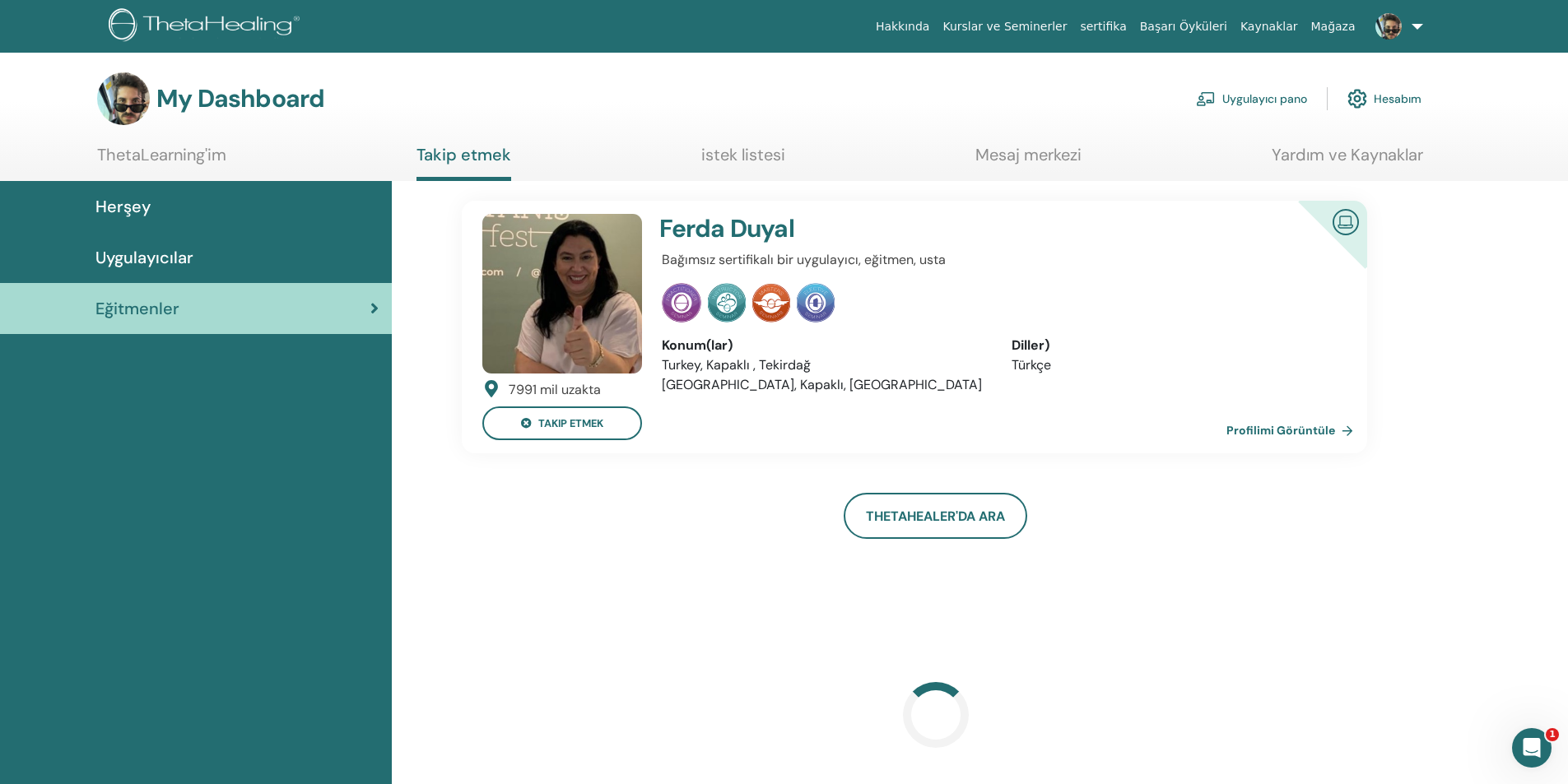
click at [199, 266] on div "Uygulayıcılar" at bounding box center [195, 257] width 365 height 25
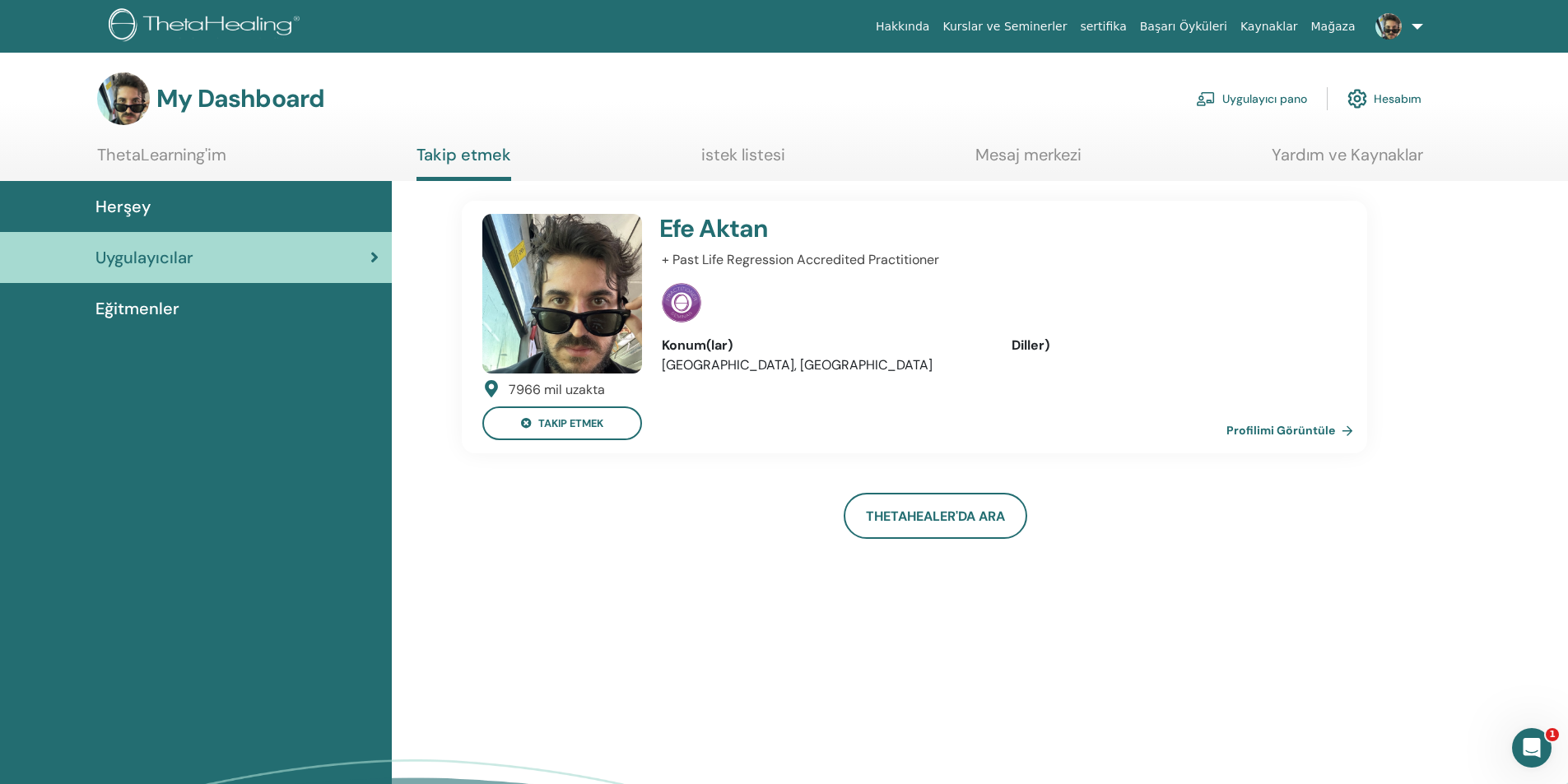
click at [127, 156] on link "ThetaLearning'im" at bounding box center [161, 160] width 129 height 32
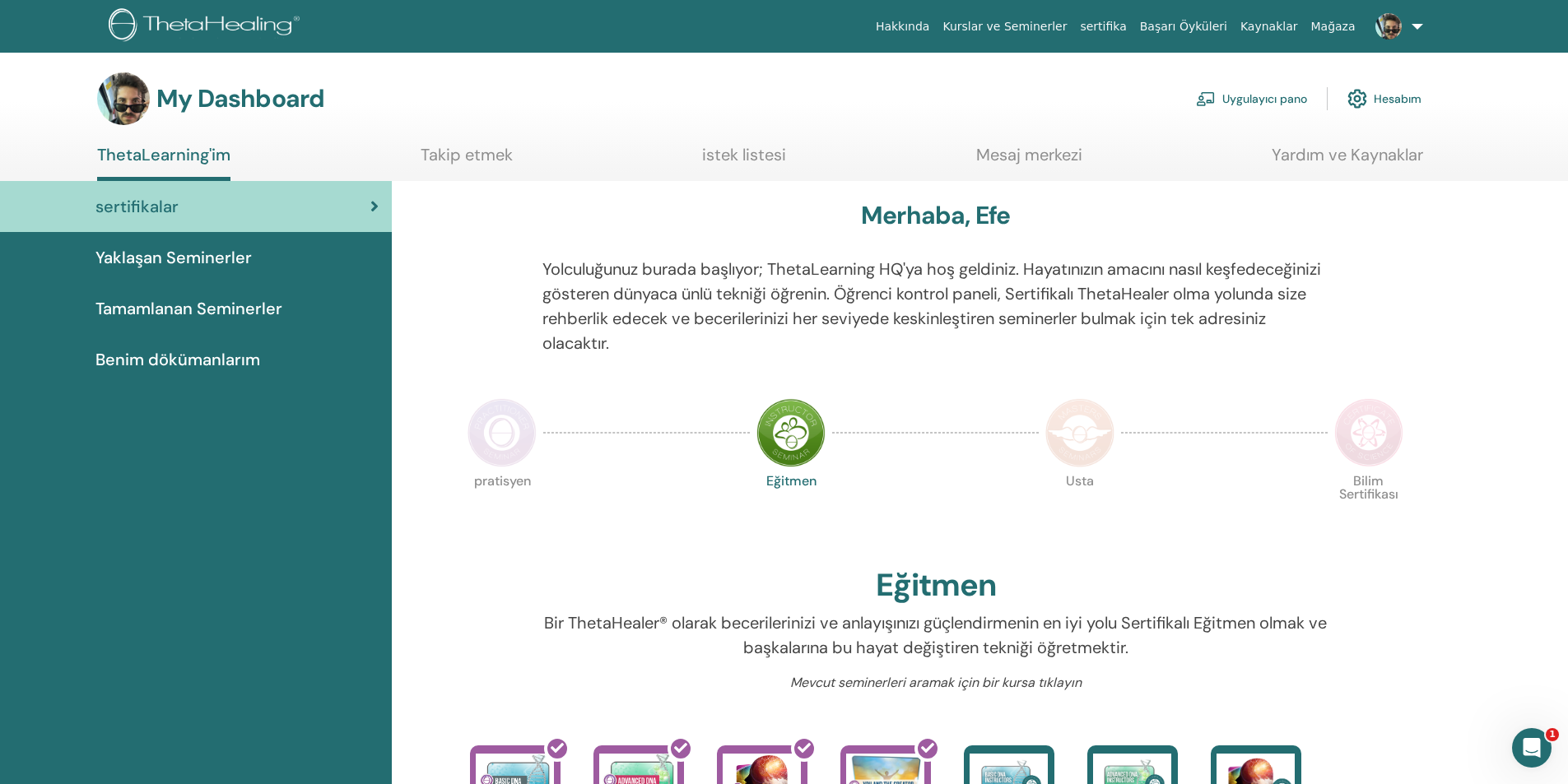
click at [1405, 28] on span at bounding box center [1388, 26] width 39 height 13
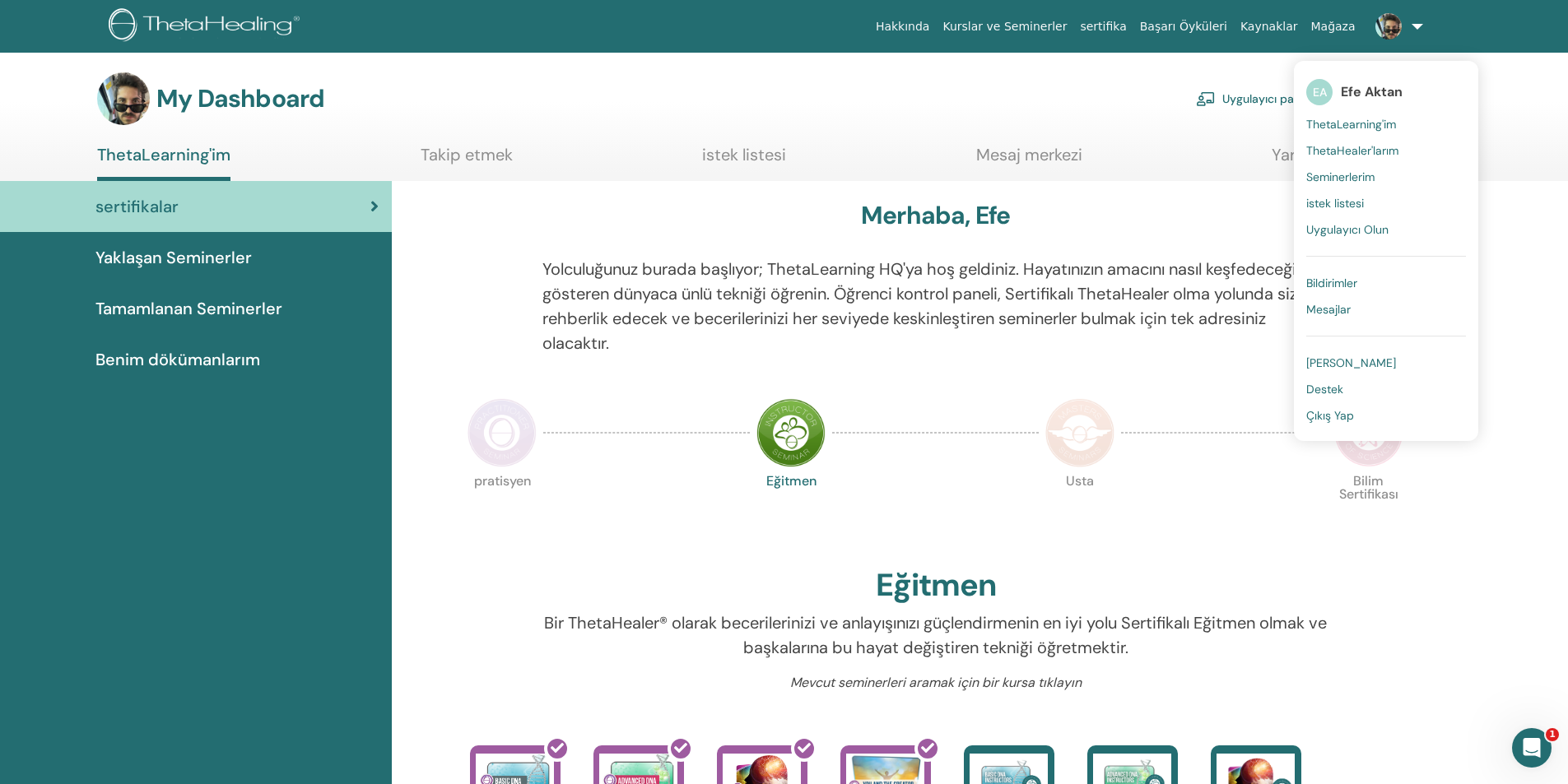
click at [1328, 422] on span "Çıkış Yap" at bounding box center [1330, 415] width 48 height 15
